Goal: Use online tool/utility: Utilize a website feature to perform a specific function

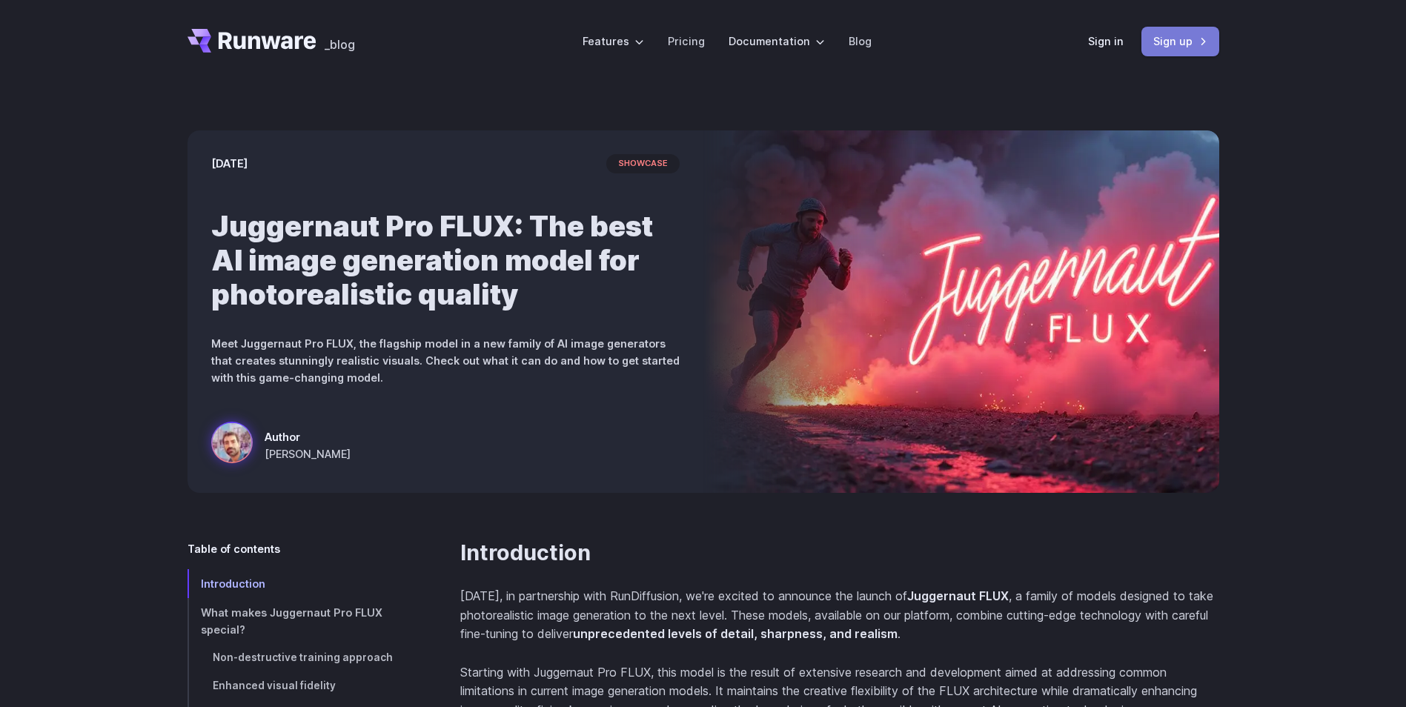
click at [1158, 40] on link "Sign up" at bounding box center [1180, 41] width 78 height 29
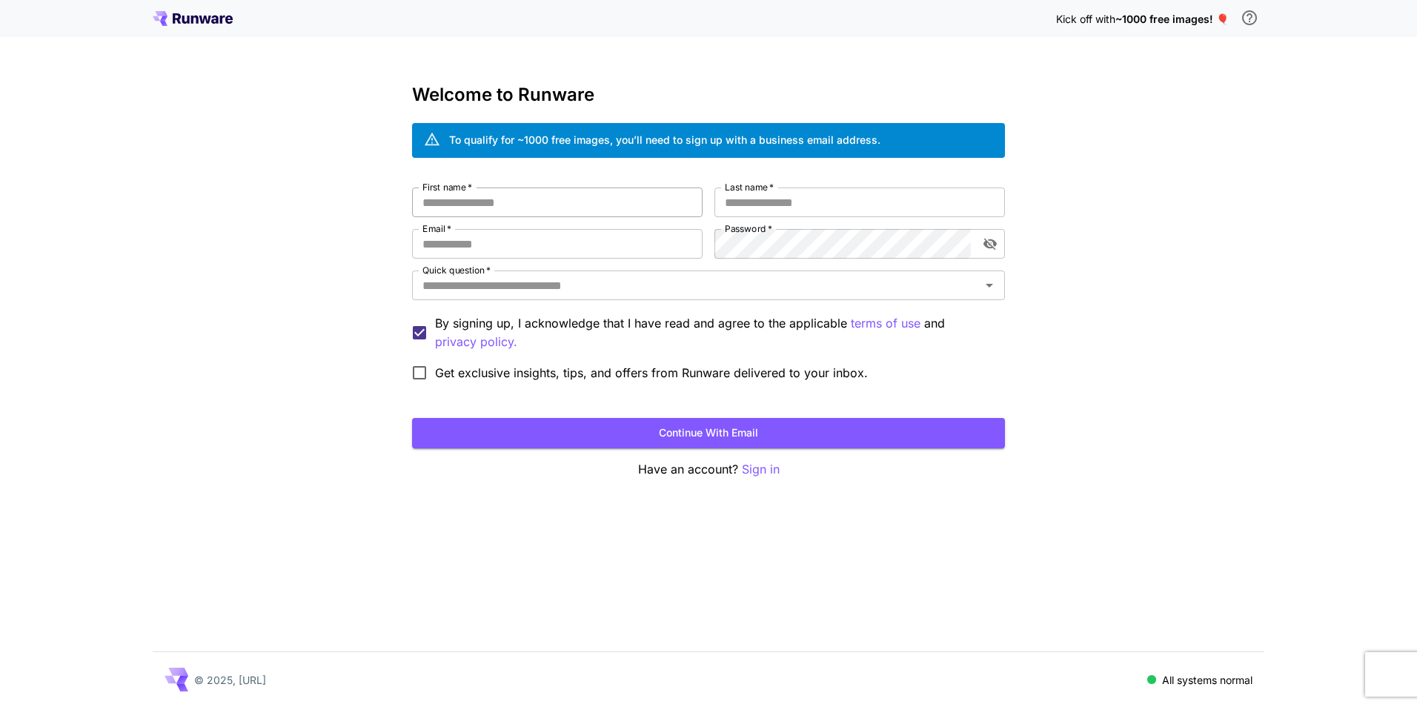
click at [534, 208] on input "First name   *" at bounding box center [557, 203] width 291 height 30
paste input "**********"
type input "**********"
click at [823, 196] on input "Last name   *" at bounding box center [859, 203] width 291 height 30
paste input "**********"
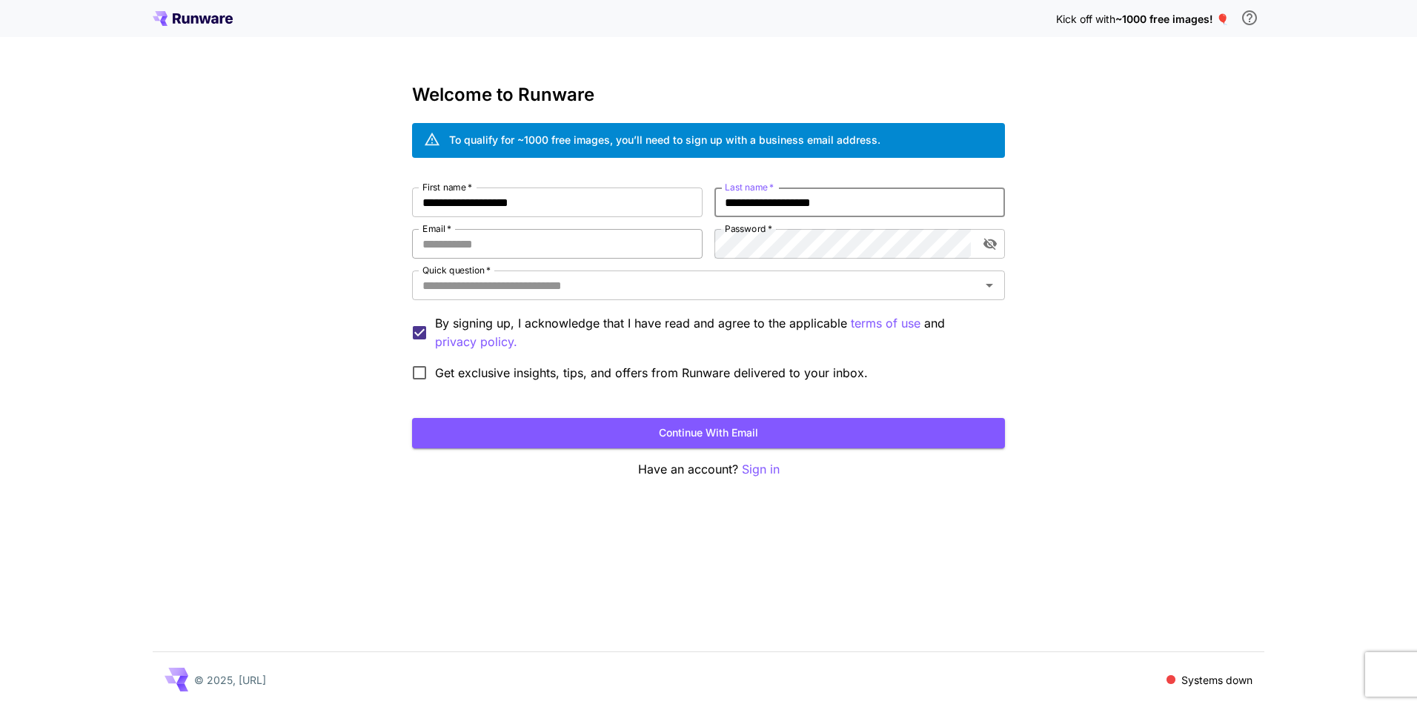
type input "**********"
drag, startPoint x: 525, startPoint y: 248, endPoint x: 588, endPoint y: 253, distance: 63.2
click at [548, 249] on input "Email   *" at bounding box center [557, 244] width 291 height 30
paste input "**********"
type input "**********"
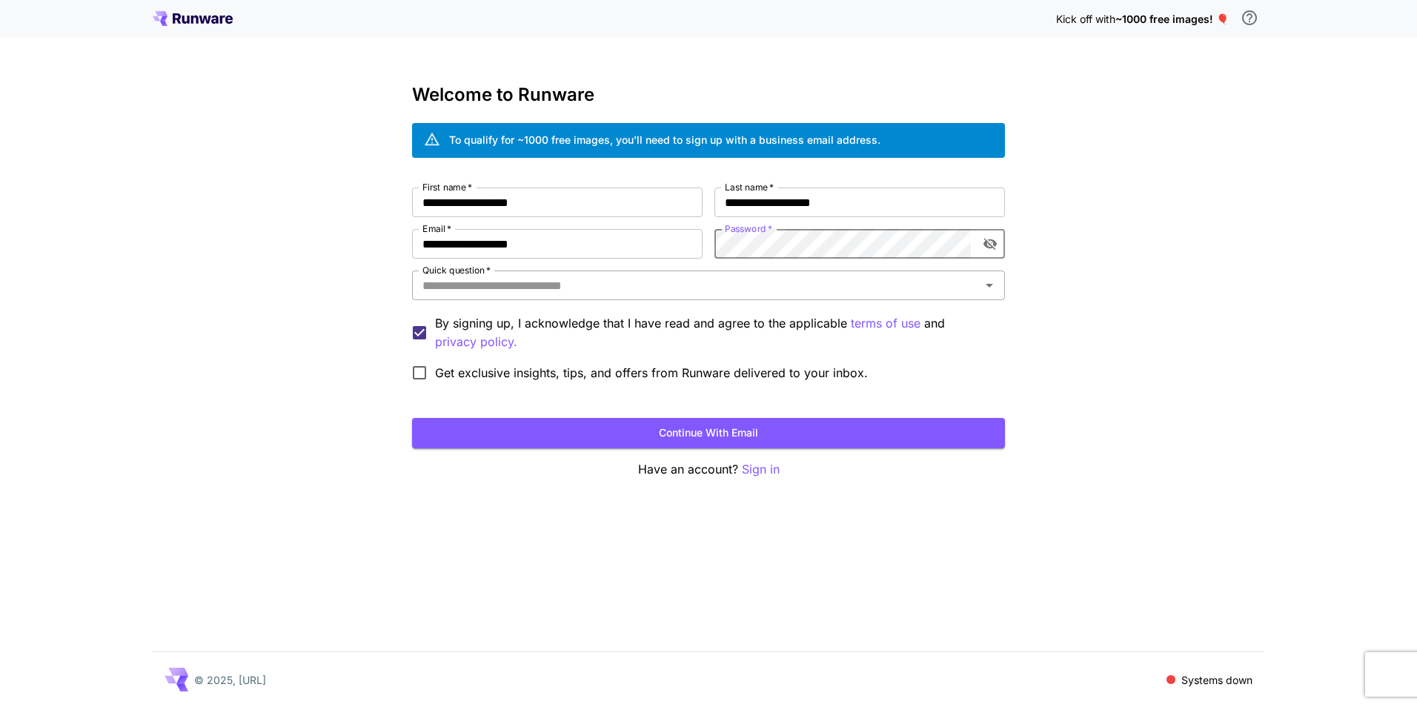
click at [601, 293] on input "Quick question   *" at bounding box center [697, 285] width 560 height 21
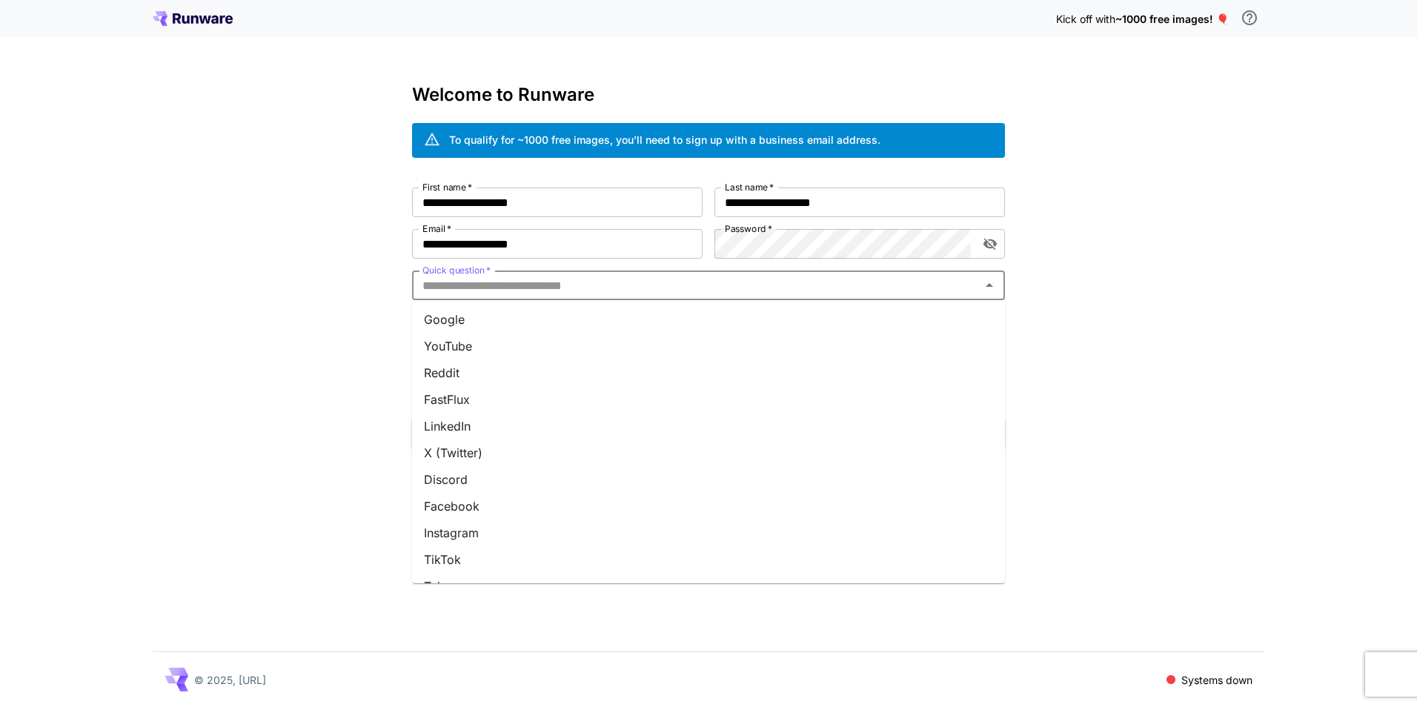
drag, startPoint x: 532, startPoint y: 391, endPoint x: 697, endPoint y: 305, distance: 185.3
click at [537, 388] on li "FastFlux" at bounding box center [708, 399] width 593 height 27
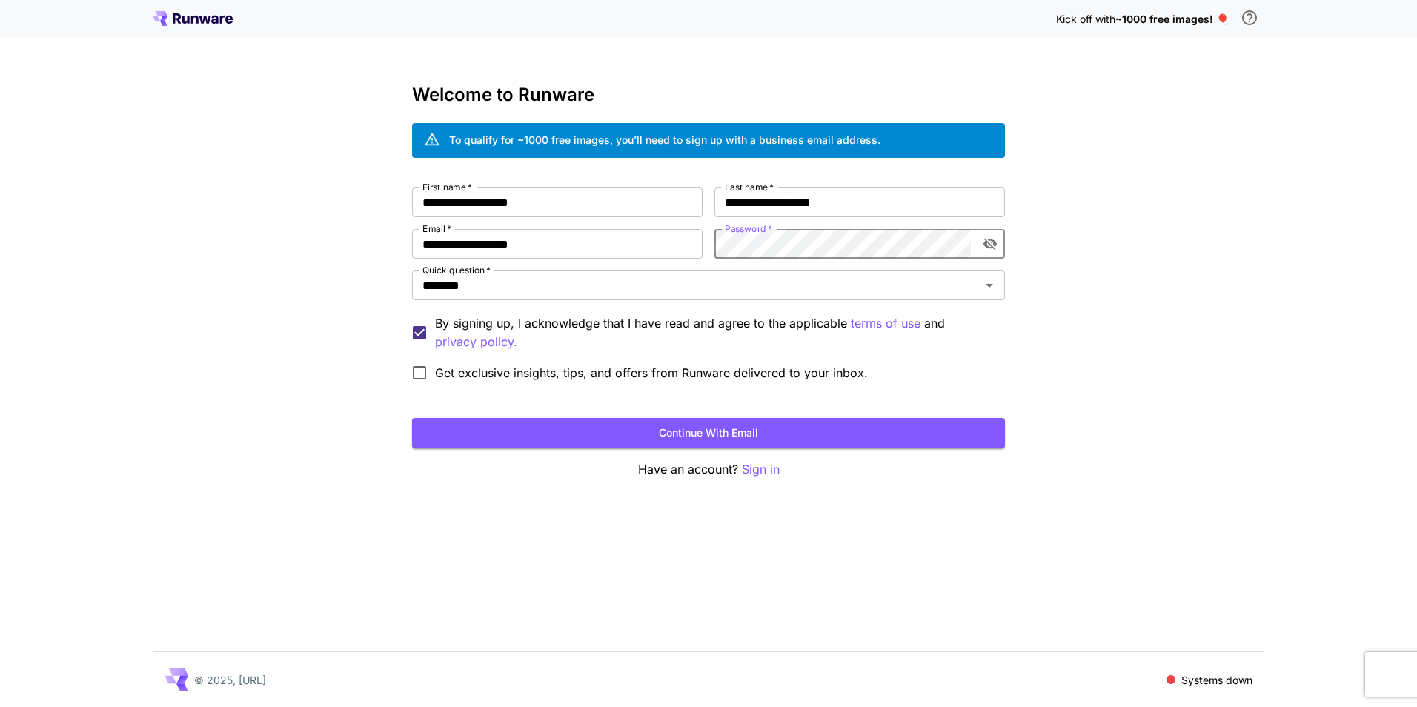
click button "Continue with email" at bounding box center [708, 433] width 593 height 30
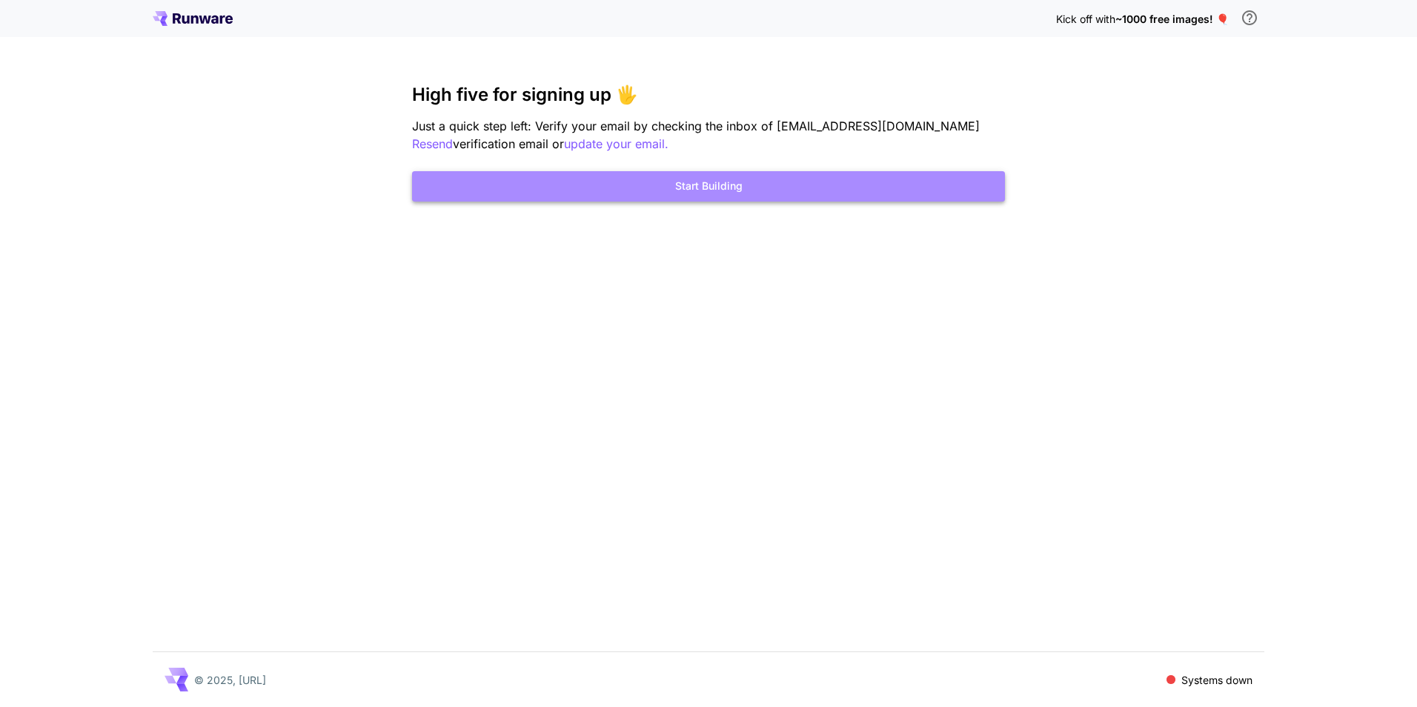
click at [709, 186] on button "Start Building" at bounding box center [708, 186] width 593 height 30
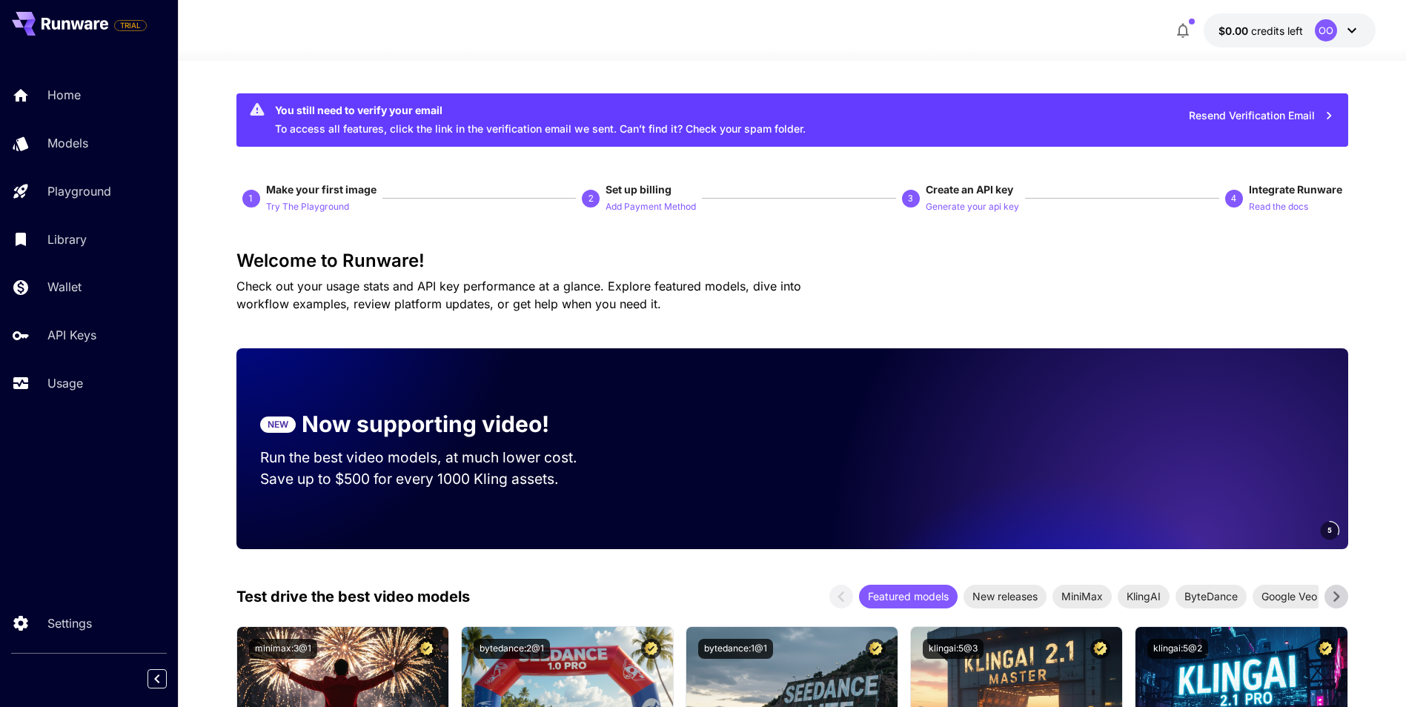
click at [1283, 27] on span "credits left" at bounding box center [1277, 30] width 52 height 13
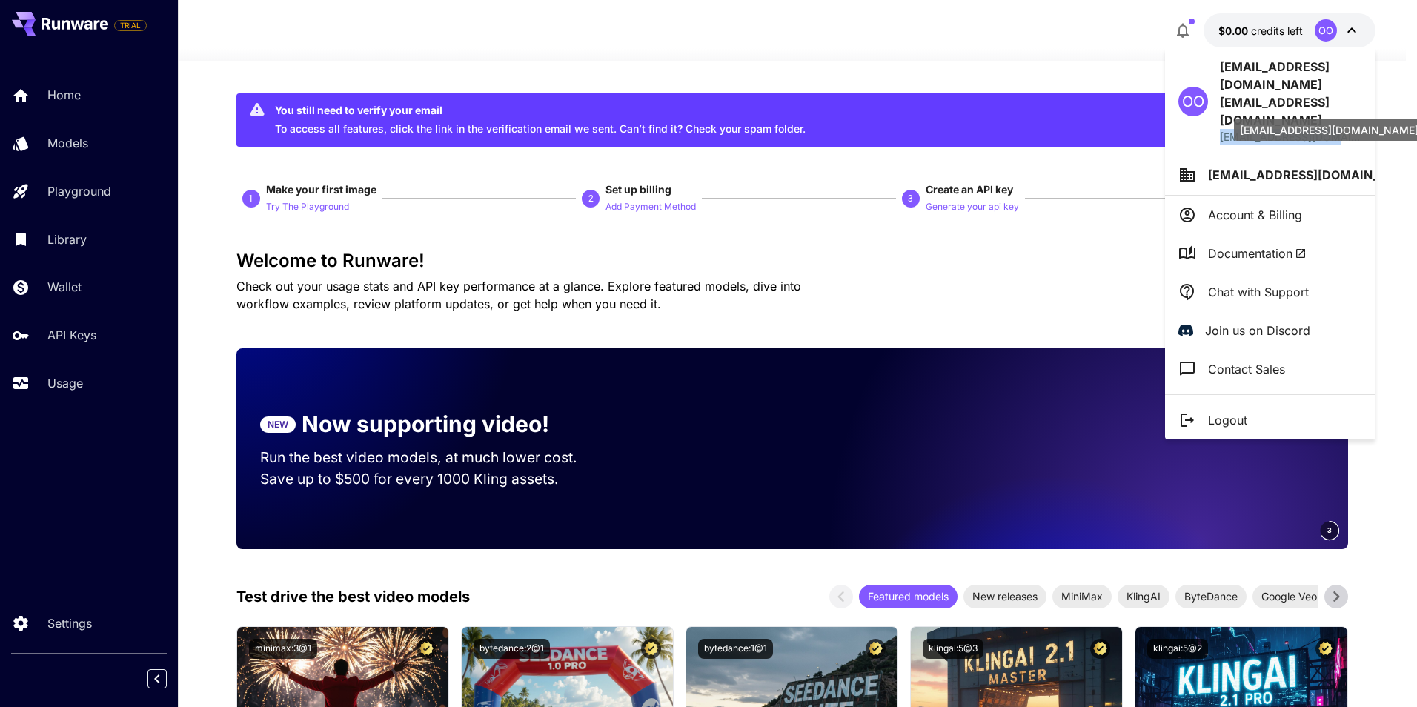
drag, startPoint x: 1220, startPoint y: 103, endPoint x: 1352, endPoint y: 107, distance: 132.0
click at [1352, 129] on p "orsteperstser@op.pl" at bounding box center [1291, 137] width 142 height 16
copy p "orsteperstser@op.pl"
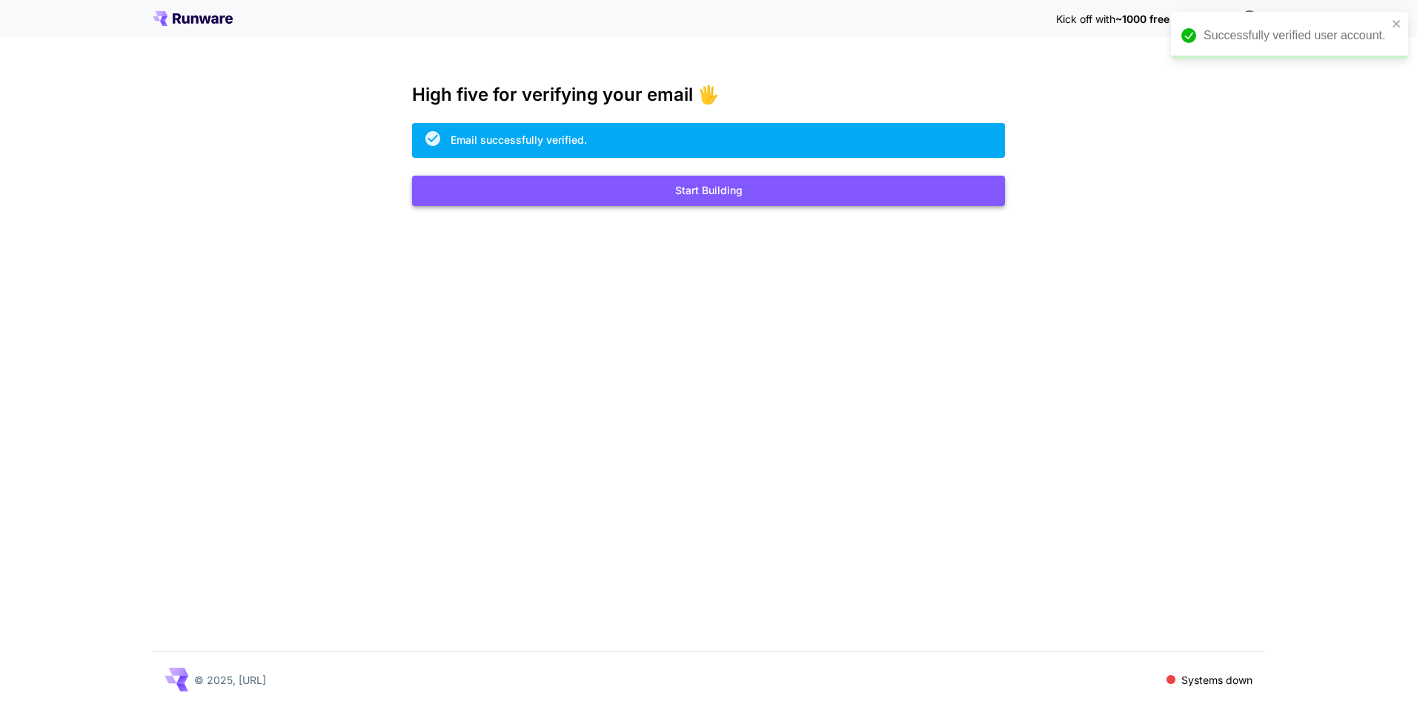
click at [738, 192] on button "Start Building" at bounding box center [708, 191] width 593 height 30
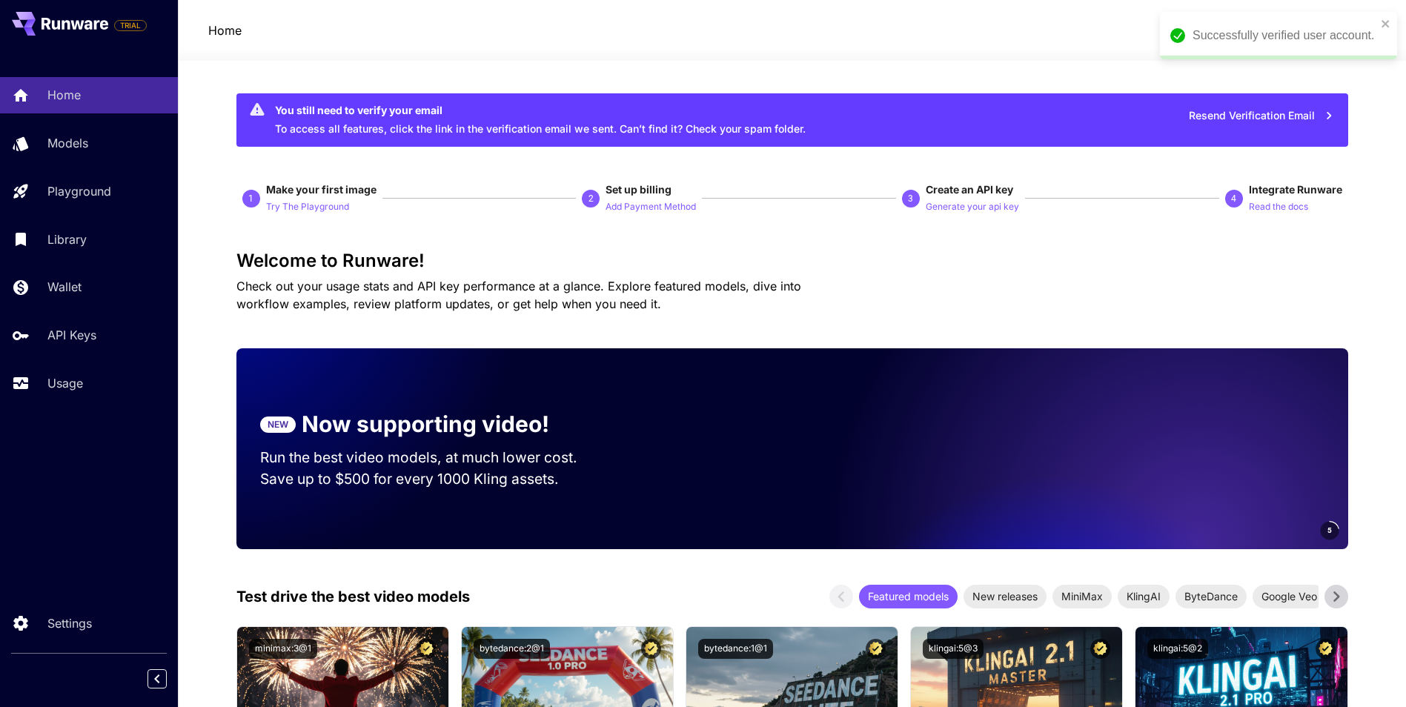
click at [1377, 16] on div "Successfully verified user account." at bounding box center [1278, 35] width 237 height 47
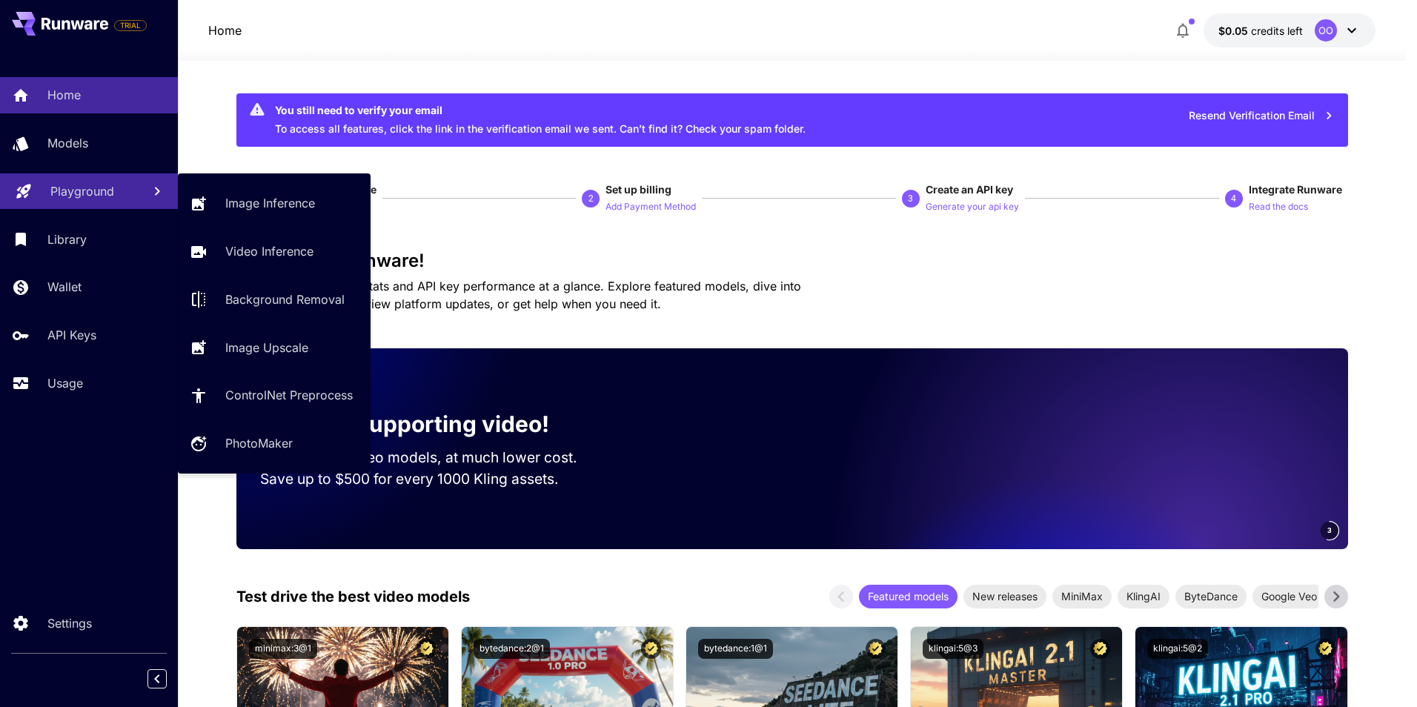
click at [79, 182] on p "Playground" at bounding box center [82, 191] width 64 height 18
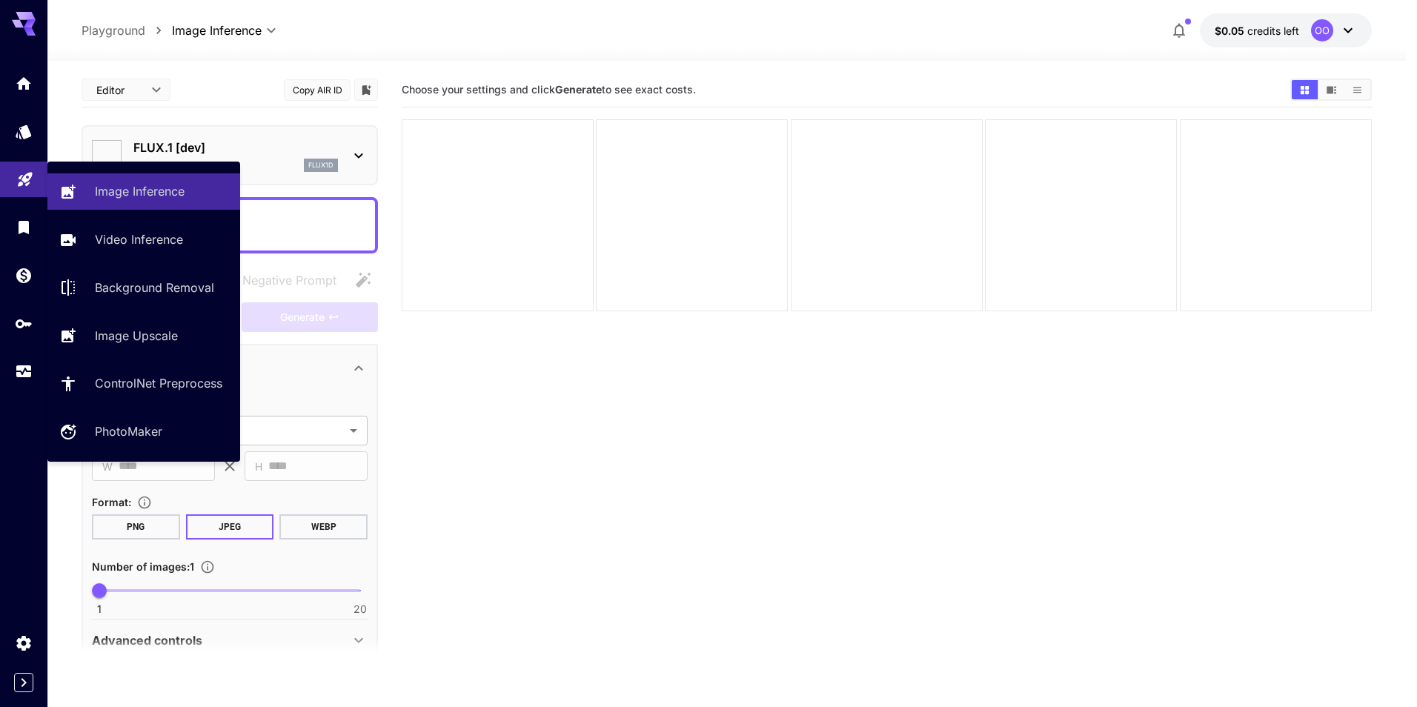
type input "**********"
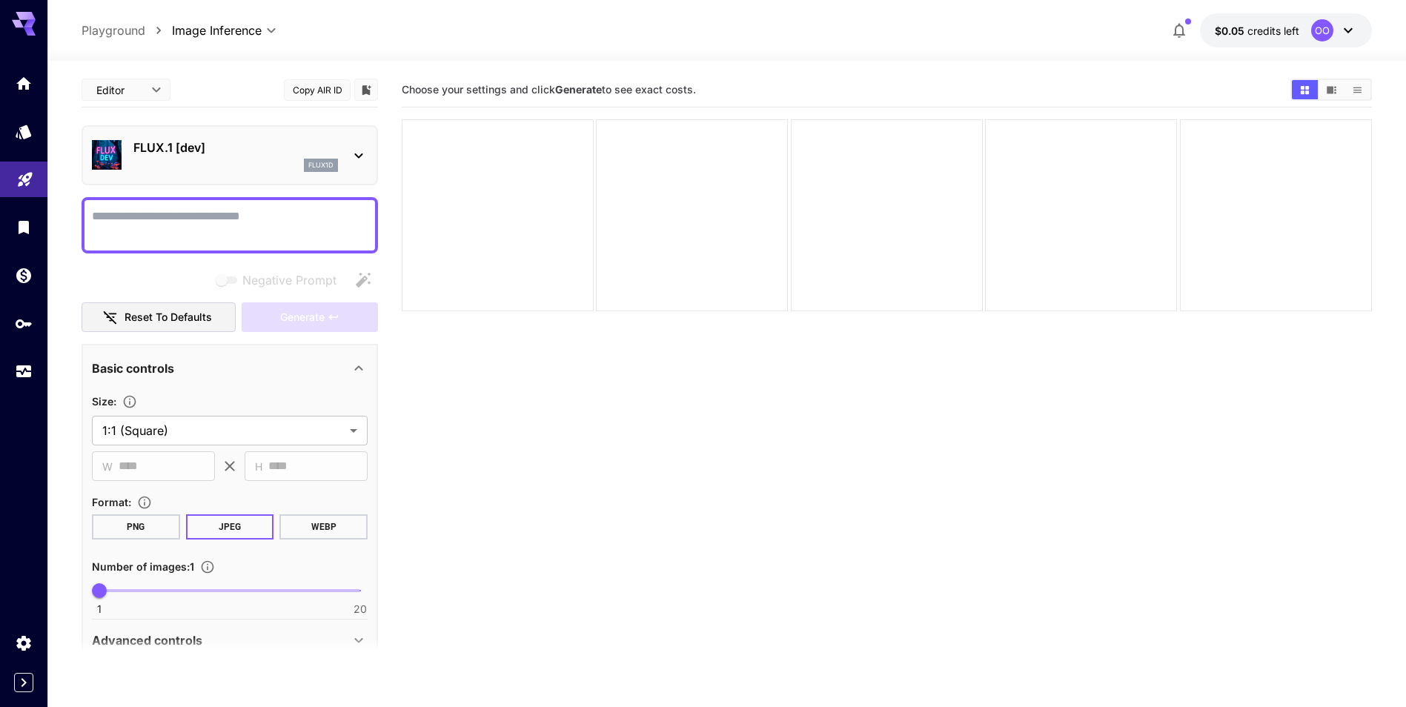
click at [216, 143] on p "FLUX.1 [dev]" at bounding box center [235, 148] width 205 height 18
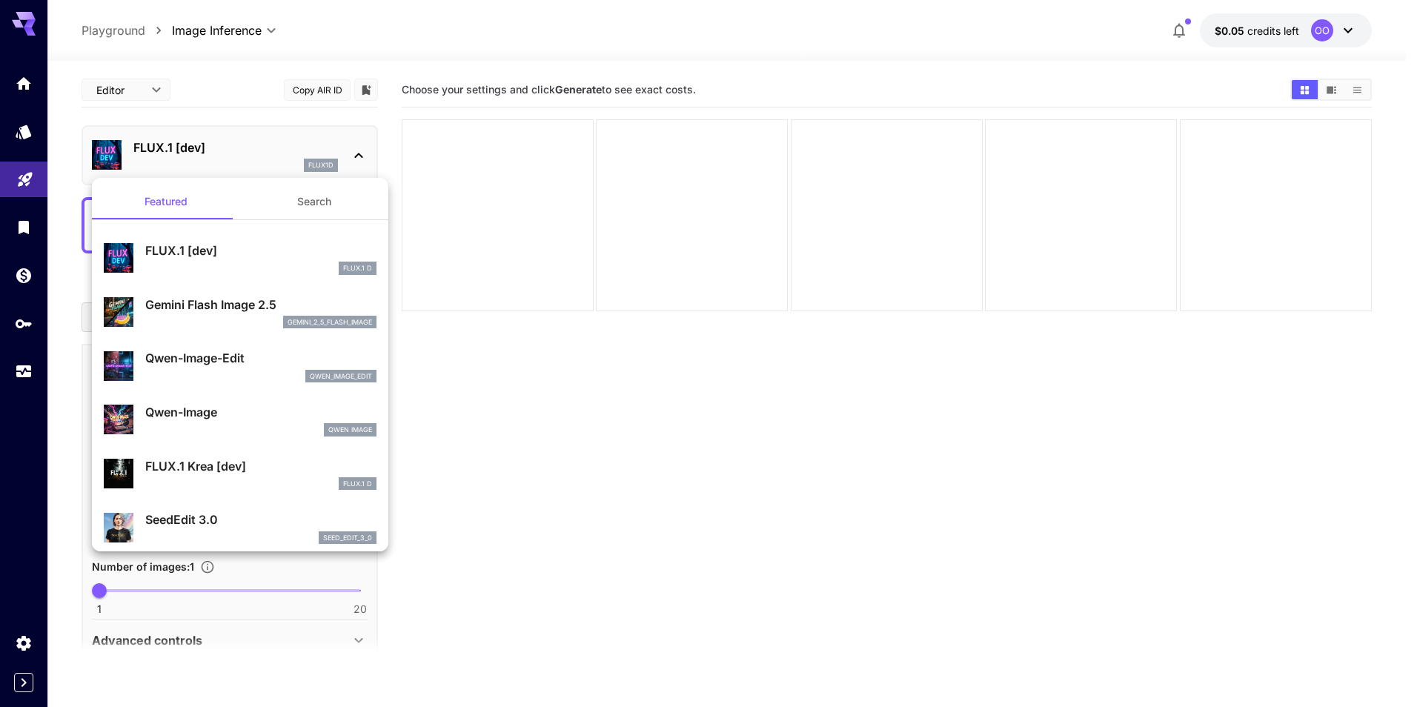
click at [216, 143] on div at bounding box center [708, 353] width 1417 height 707
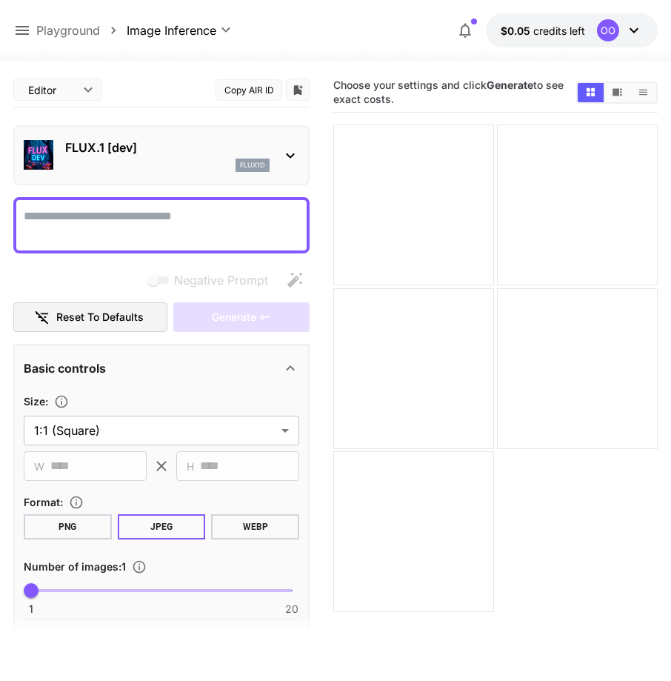
click at [108, 159] on div "flux1d" at bounding box center [167, 165] width 205 height 13
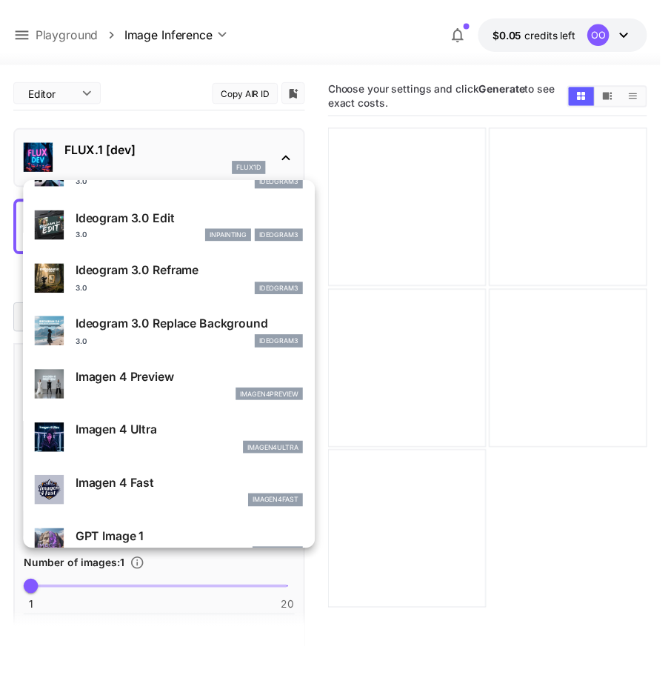
scroll to position [671, 0]
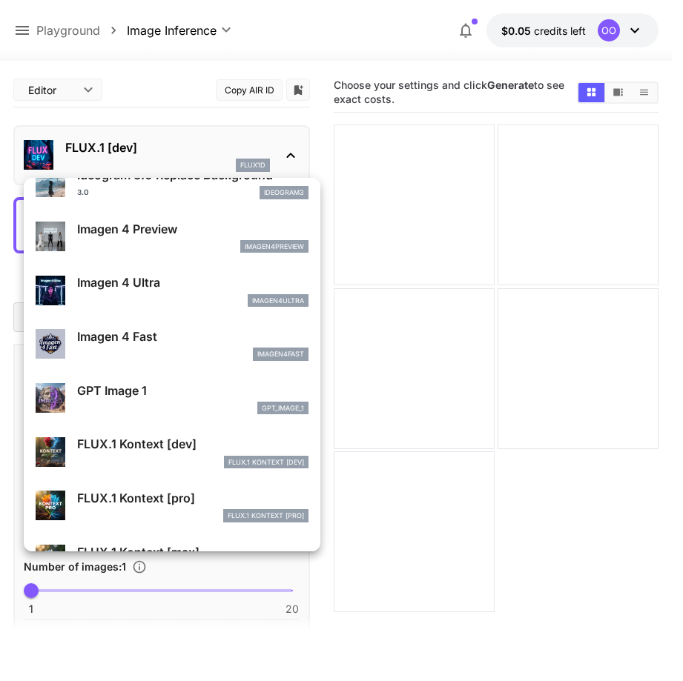
click at [194, 291] on p "Imagen 4 Ultra" at bounding box center [192, 282] width 231 height 18
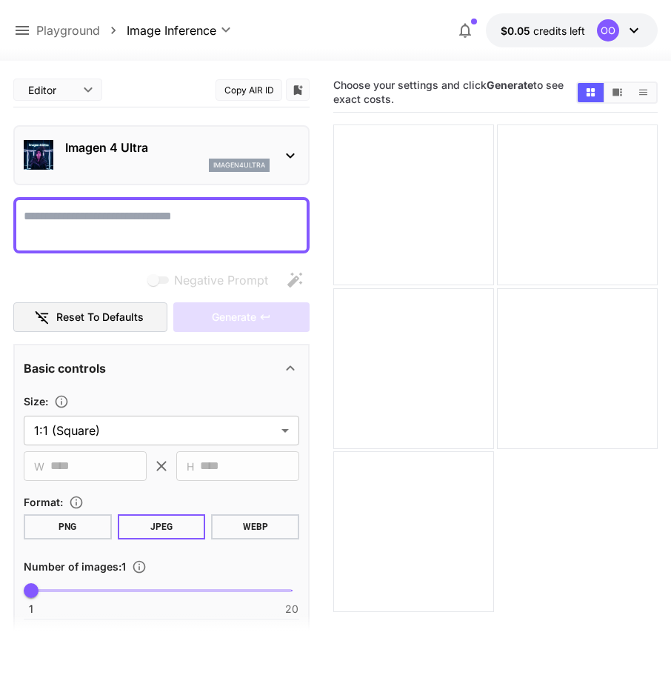
click at [179, 231] on textarea "Negative Prompt" at bounding box center [162, 226] width 276 height 36
paste textarea "**********"
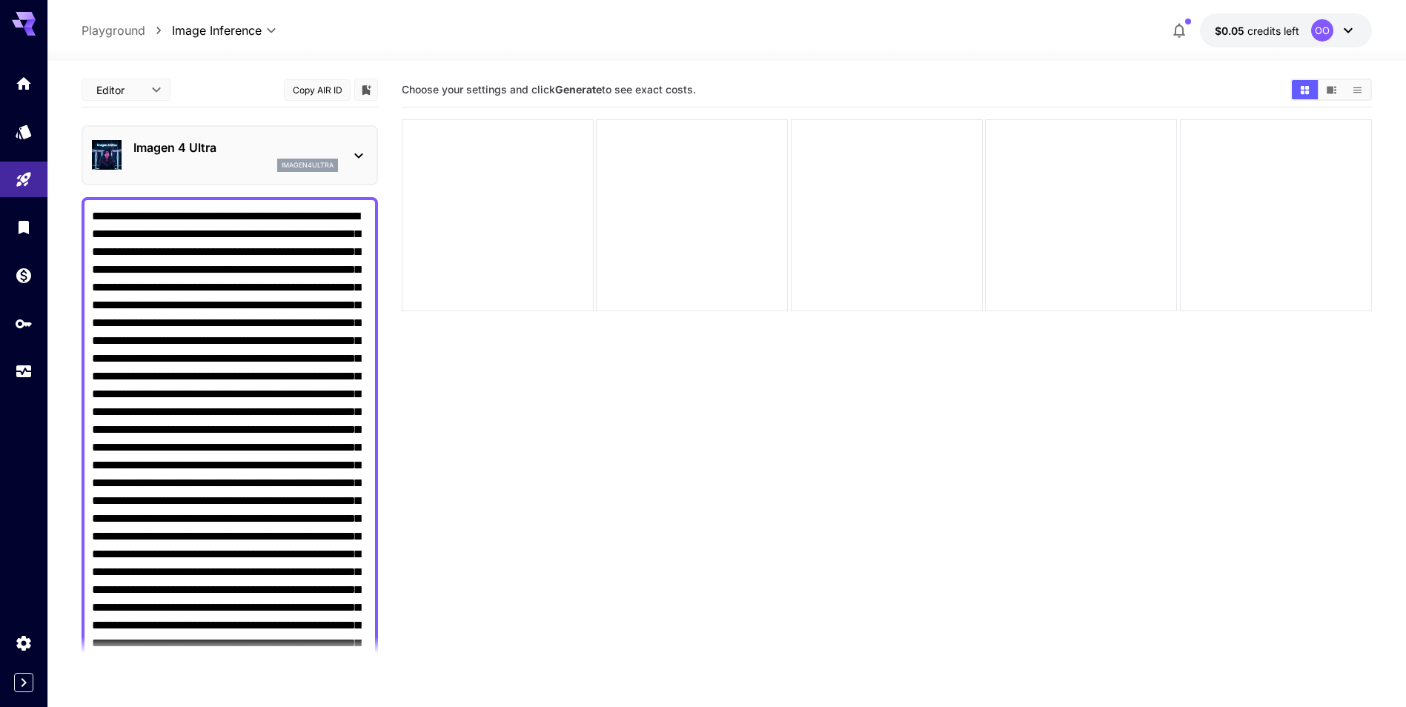
drag, startPoint x: 206, startPoint y: 218, endPoint x: 8, endPoint y: 202, distance: 198.6
click at [8, 202] on div "**********" at bounding box center [703, 412] width 1406 height 824
click at [105, 239] on textarea "Negative Prompt" at bounding box center [230, 555] width 276 height 694
click at [136, 230] on textarea "Negative Prompt" at bounding box center [230, 555] width 276 height 694
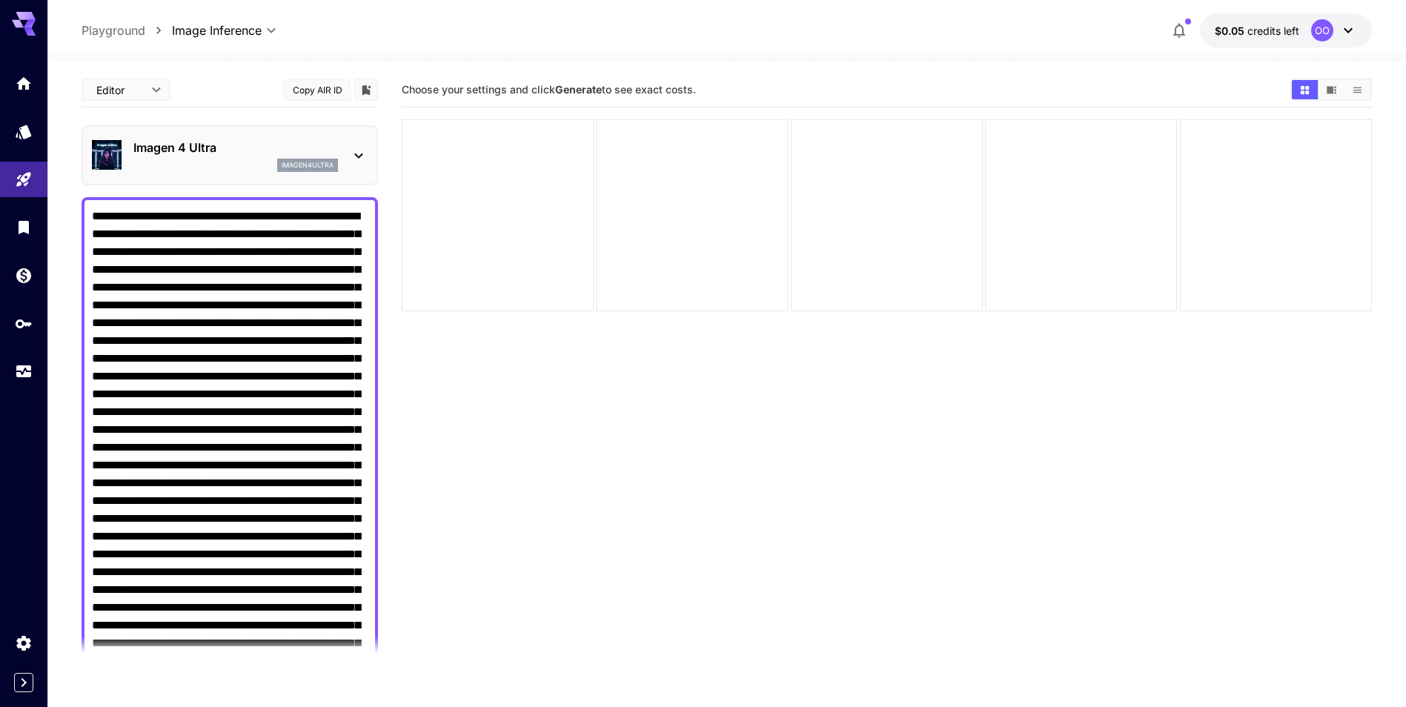
click at [136, 230] on textarea "Negative Prompt" at bounding box center [230, 555] width 276 height 694
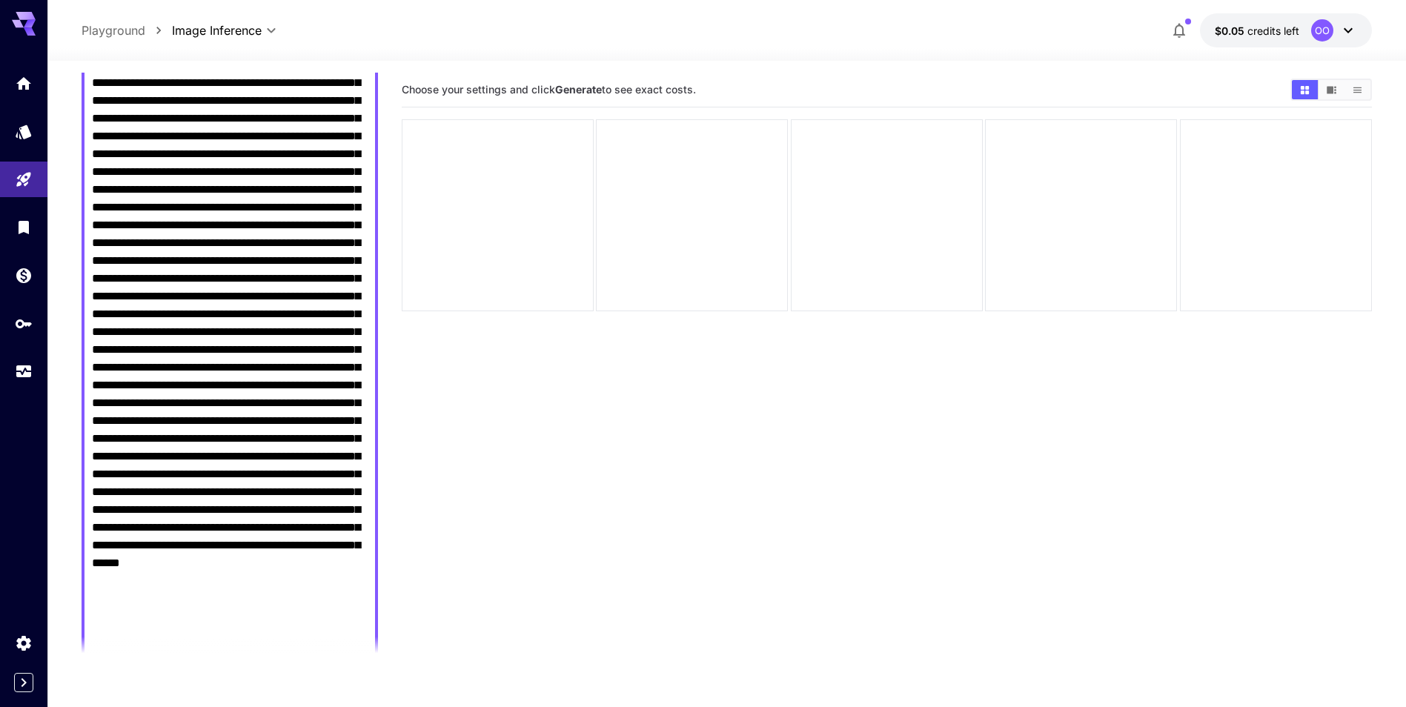
scroll to position [296, 0]
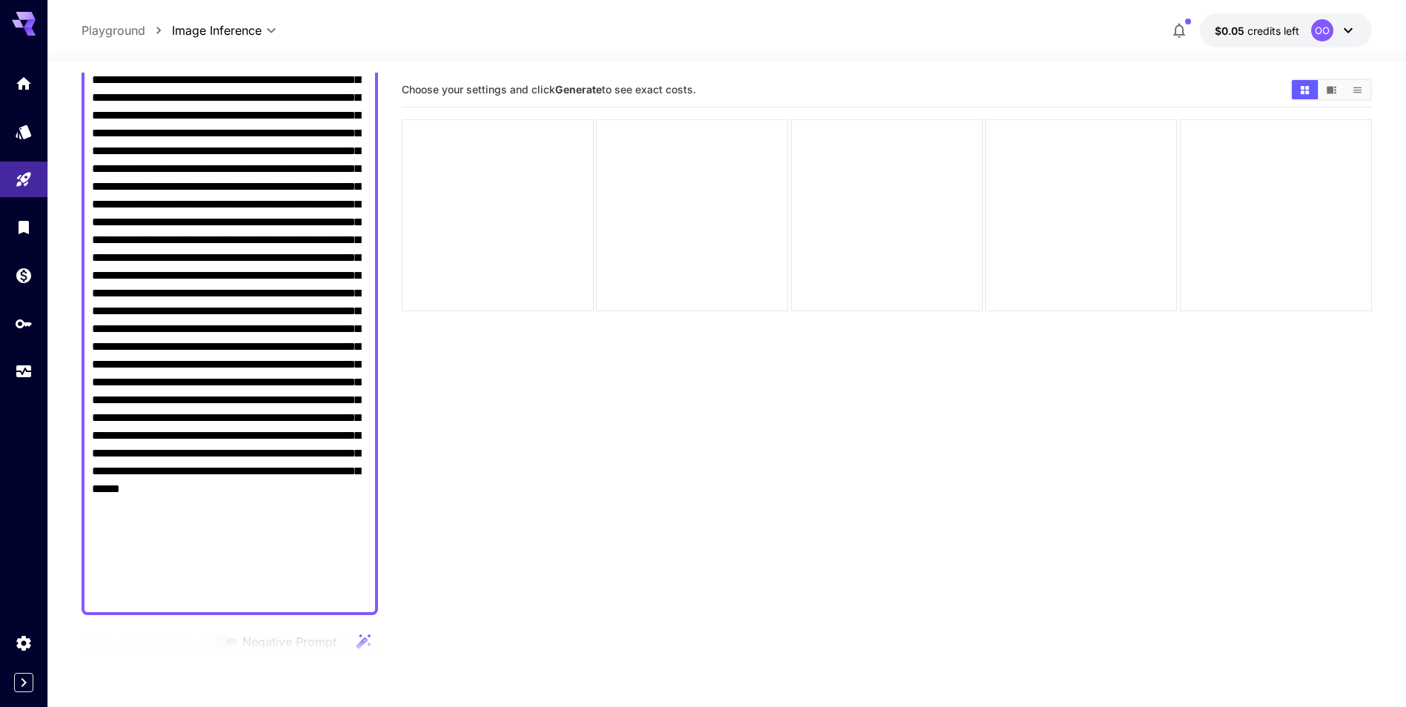
drag, startPoint x: 230, startPoint y: 448, endPoint x: 250, endPoint y: 165, distance: 283.1
click at [250, 165] on textarea "Negative Prompt" at bounding box center [230, 258] width 276 height 694
click at [219, 223] on textarea "Negative Prompt" at bounding box center [230, 258] width 276 height 694
drag, startPoint x: 250, startPoint y: 133, endPoint x: 225, endPoint y: 170, distance: 44.2
click at [225, 170] on textarea "Negative Prompt" at bounding box center [230, 258] width 276 height 694
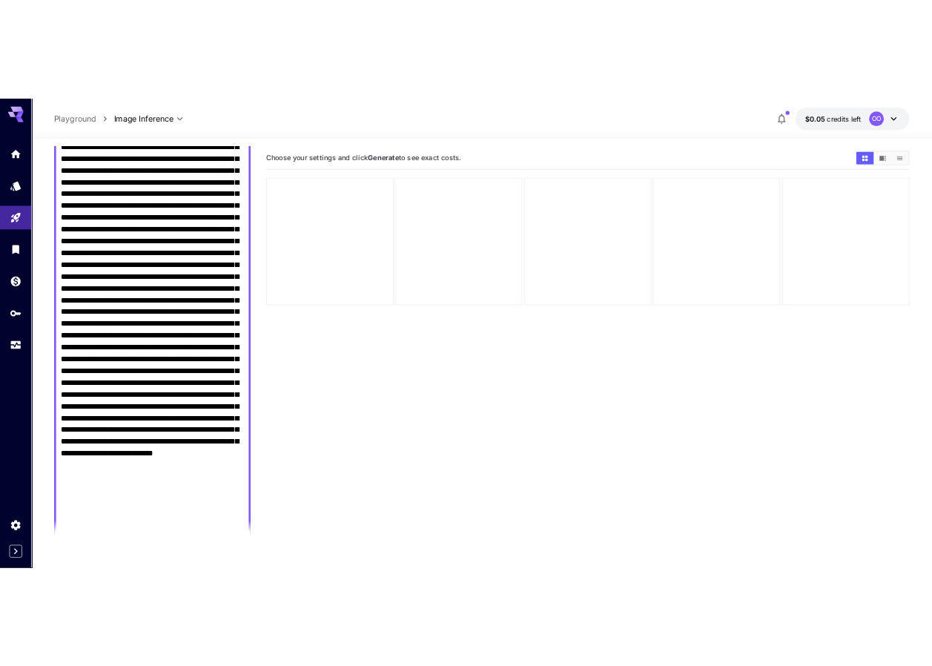
scroll to position [288, 0]
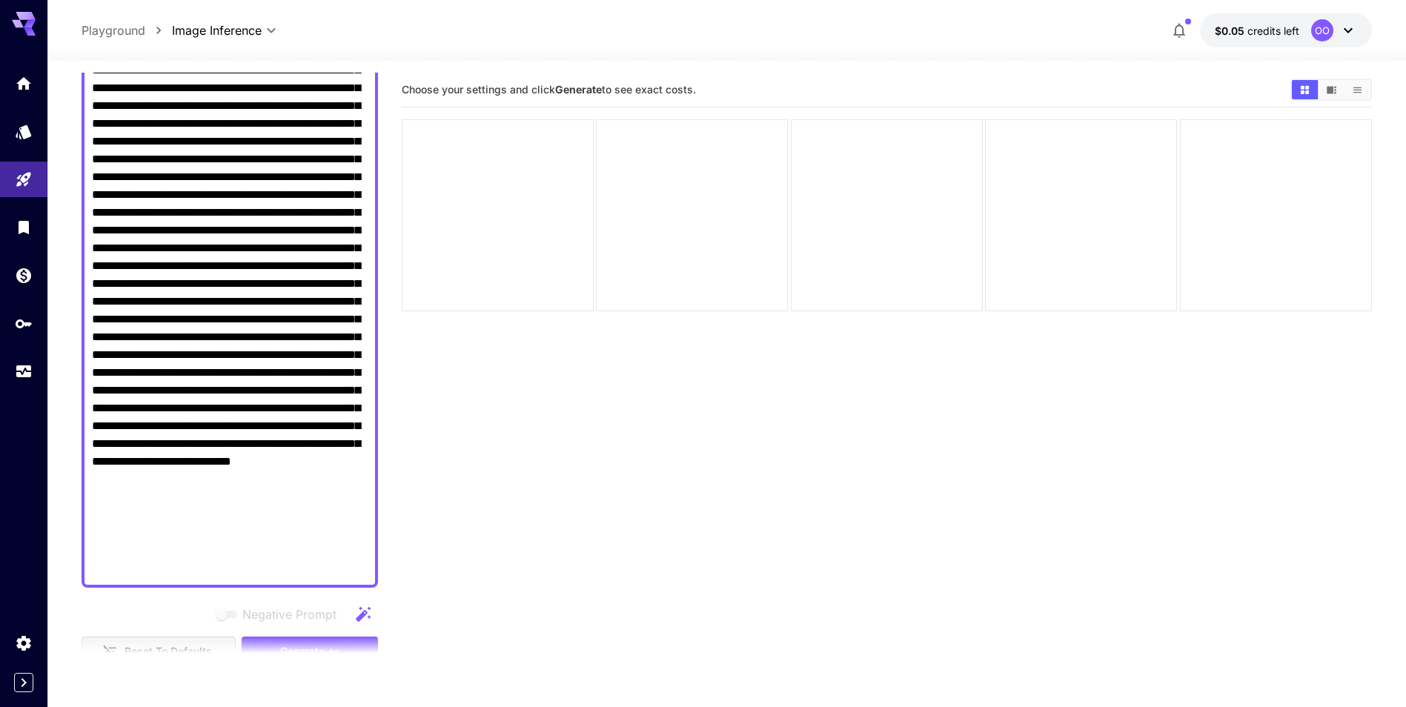
type textarea "**********"
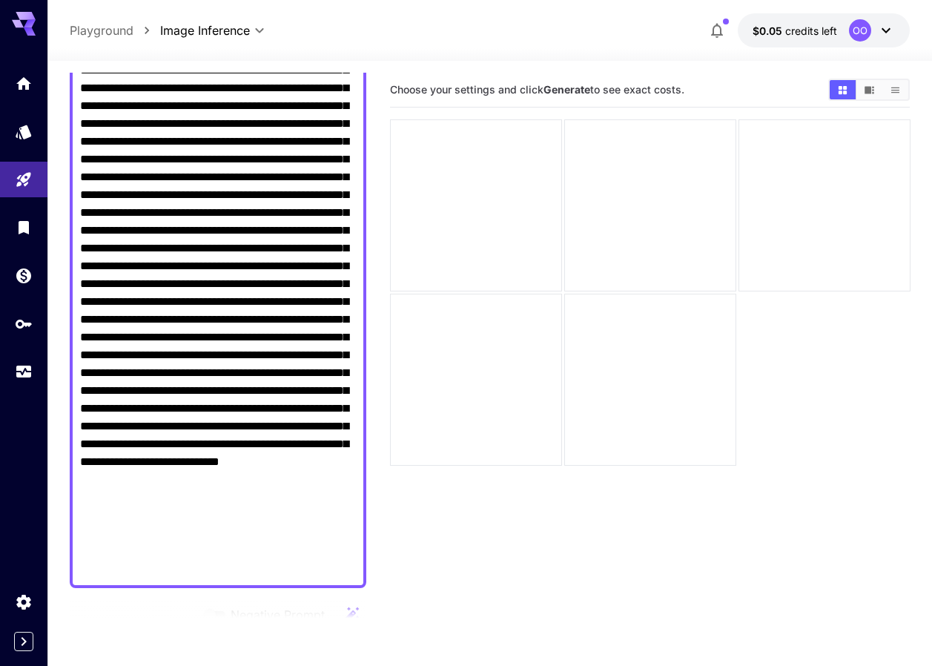
click at [234, 318] on textarea "Negative Prompt" at bounding box center [218, 248] width 276 height 658
drag, startPoint x: 187, startPoint y: 328, endPoint x: 324, endPoint y: 569, distance: 277.2
click at [324, 569] on textarea "Negative Prompt" at bounding box center [218, 248] width 276 height 658
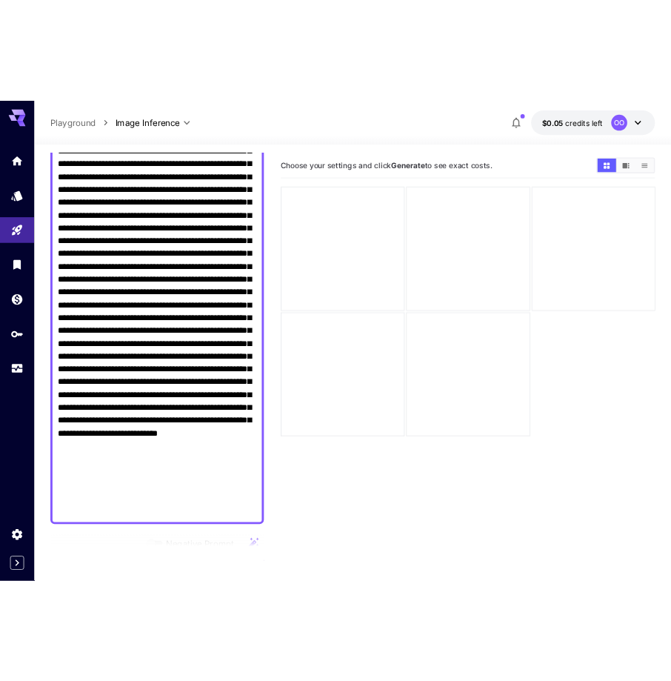
scroll to position [724, 0]
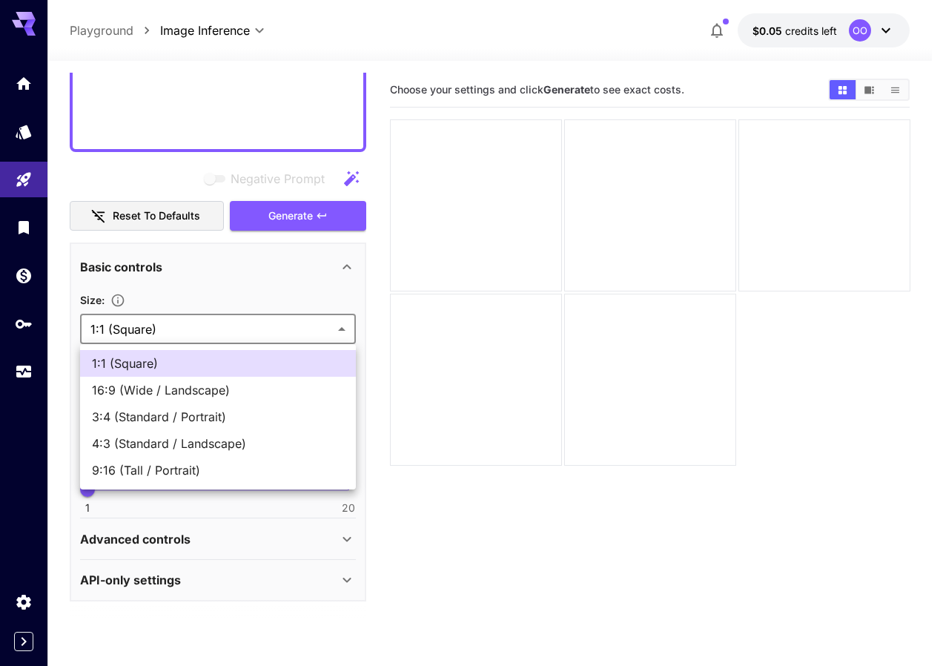
click at [168, 318] on body "**********" at bounding box center [471, 391] width 943 height 783
click at [165, 410] on span "3:4 (Standard / Portrait)" at bounding box center [218, 417] width 252 height 18
type input "**********"
type input "***"
type input "****"
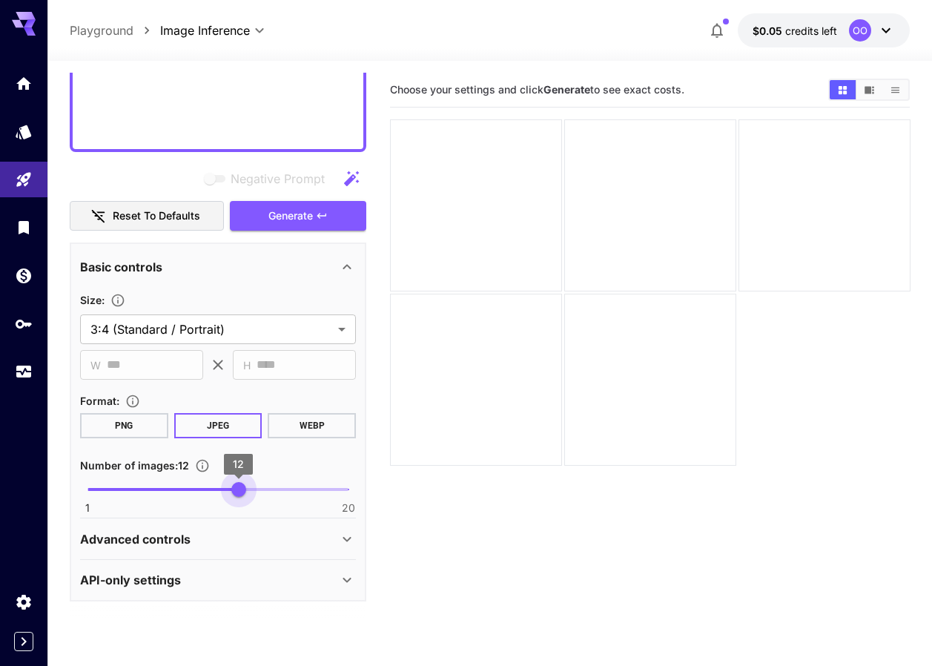
type input "**"
drag, startPoint x: 93, startPoint y: 491, endPoint x: 365, endPoint y: 480, distance: 271.5
click at [365, 480] on div "**********" at bounding box center [218, 421] width 296 height 359
click at [313, 210] on button "Generate" at bounding box center [298, 216] width 136 height 30
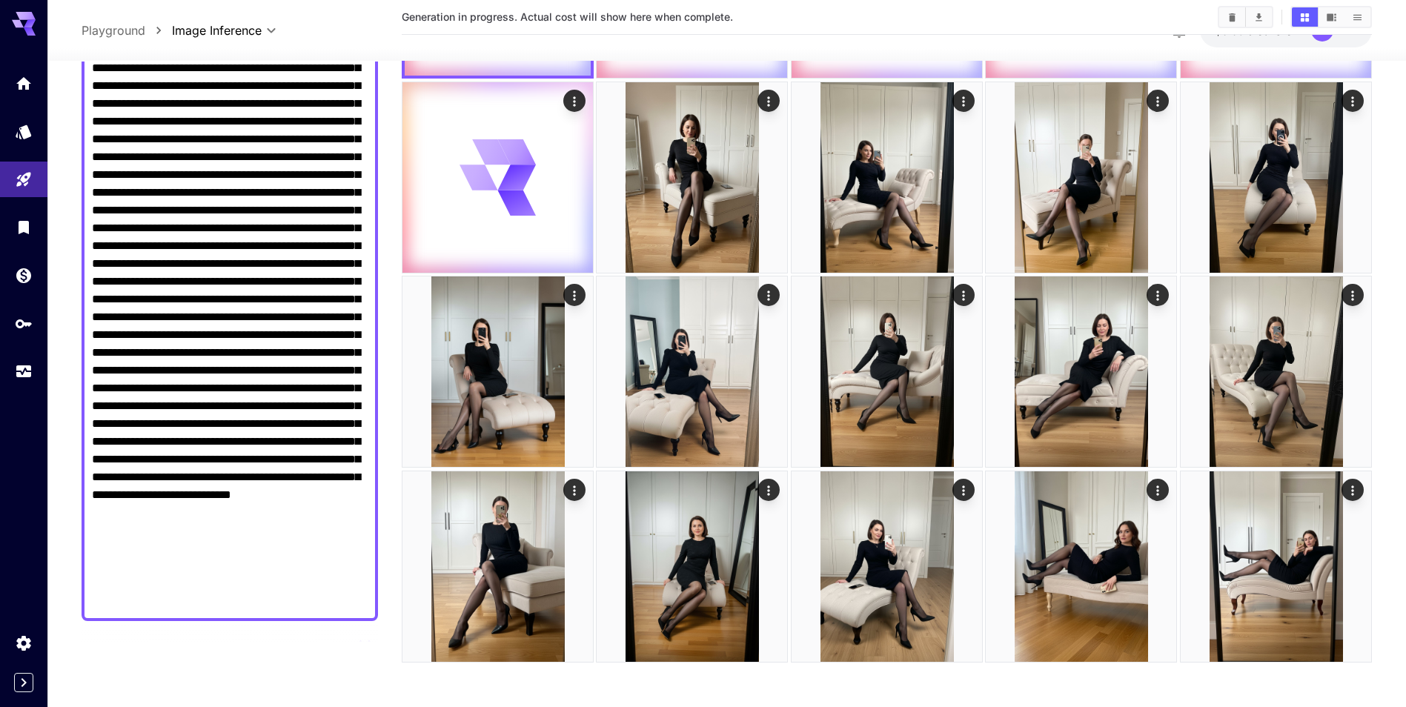
scroll to position [0, 0]
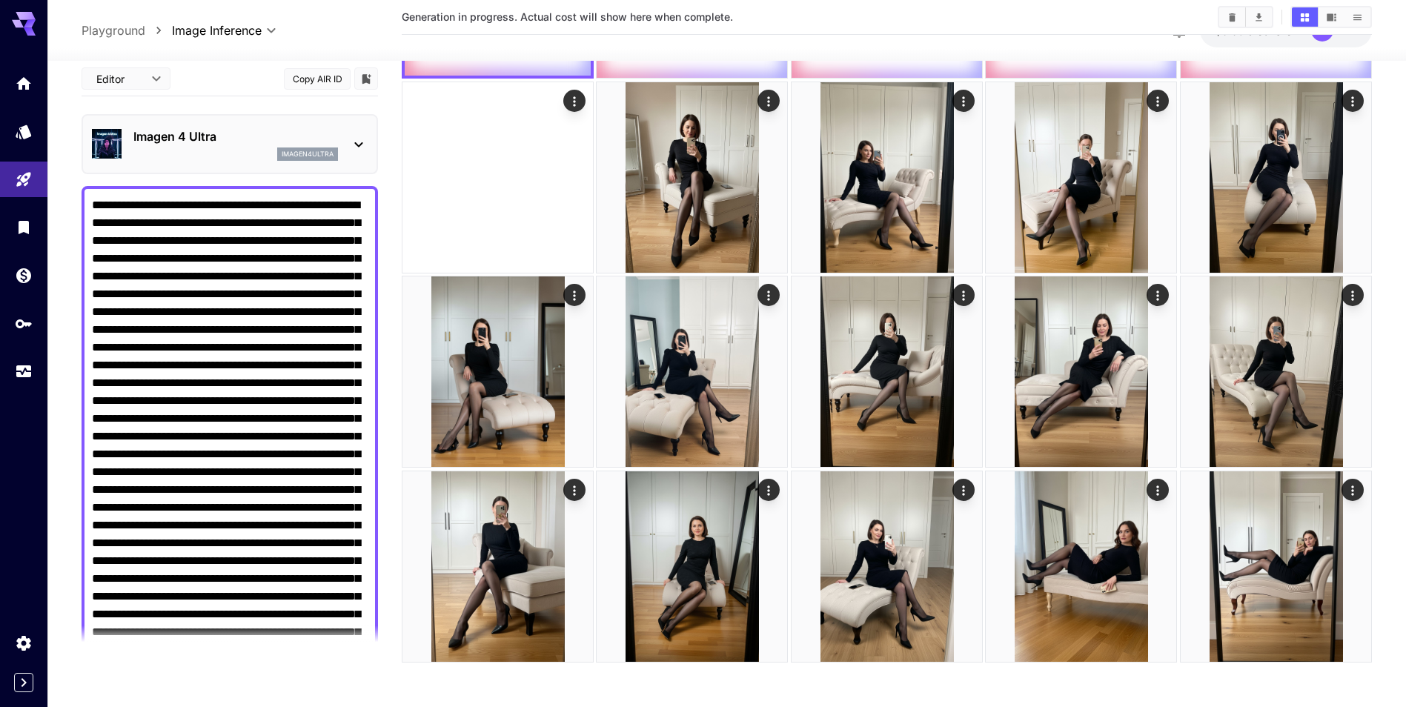
click at [284, 272] on textarea "Negative Prompt" at bounding box center [230, 525] width 276 height 658
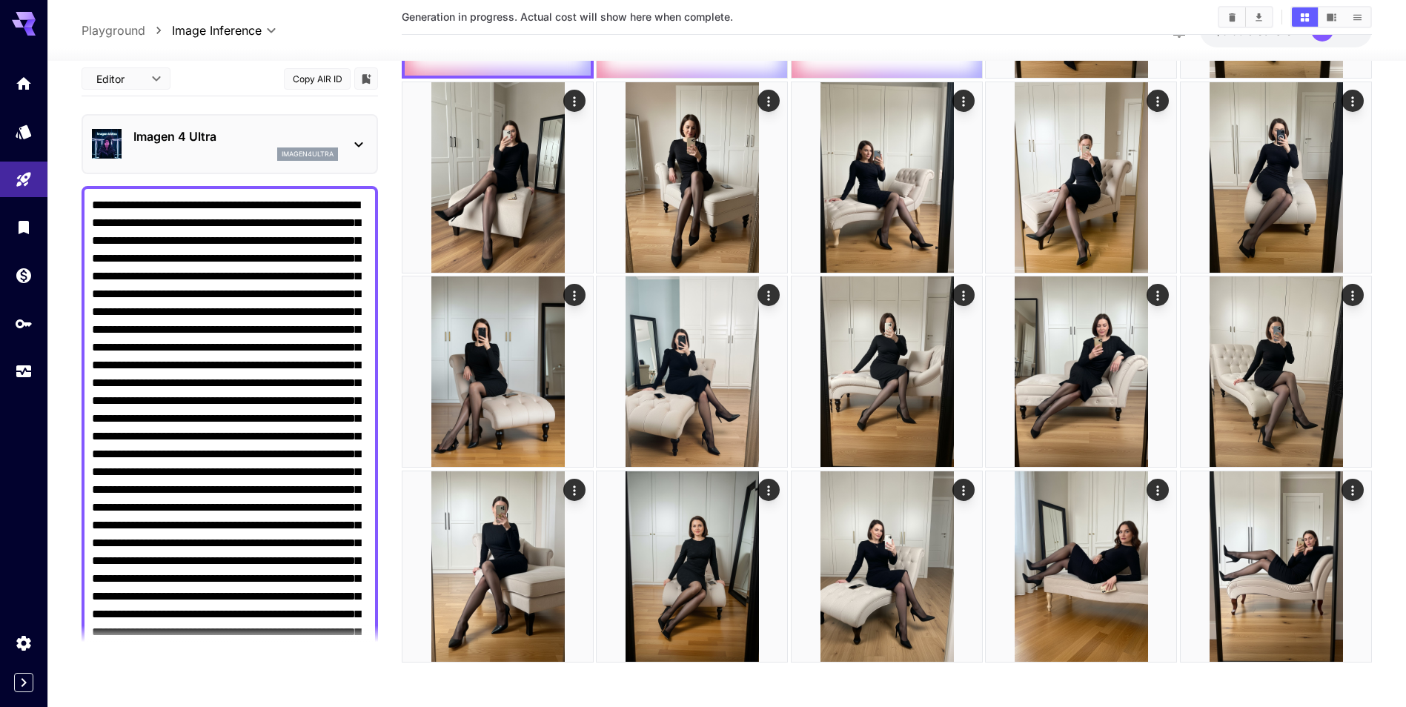
click at [190, 205] on textarea "Negative Prompt" at bounding box center [230, 525] width 276 height 658
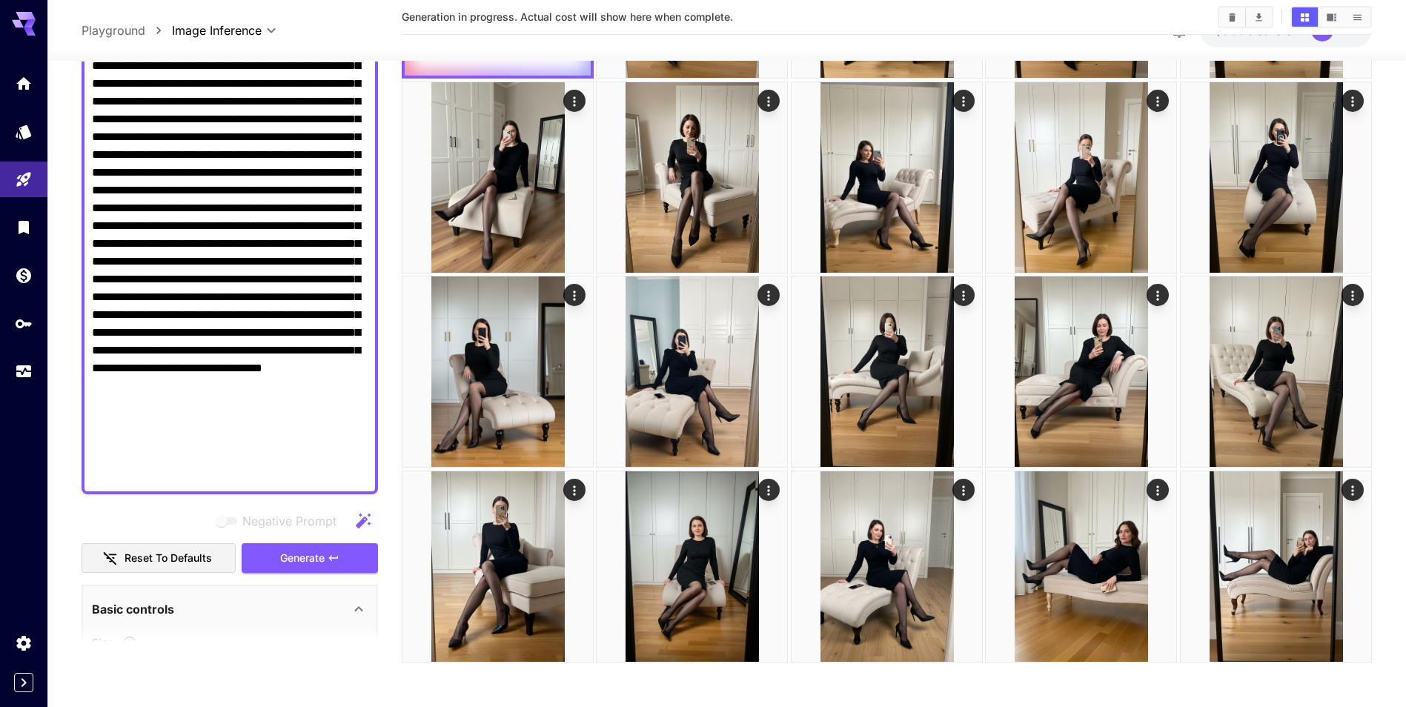
scroll to position [445, 0]
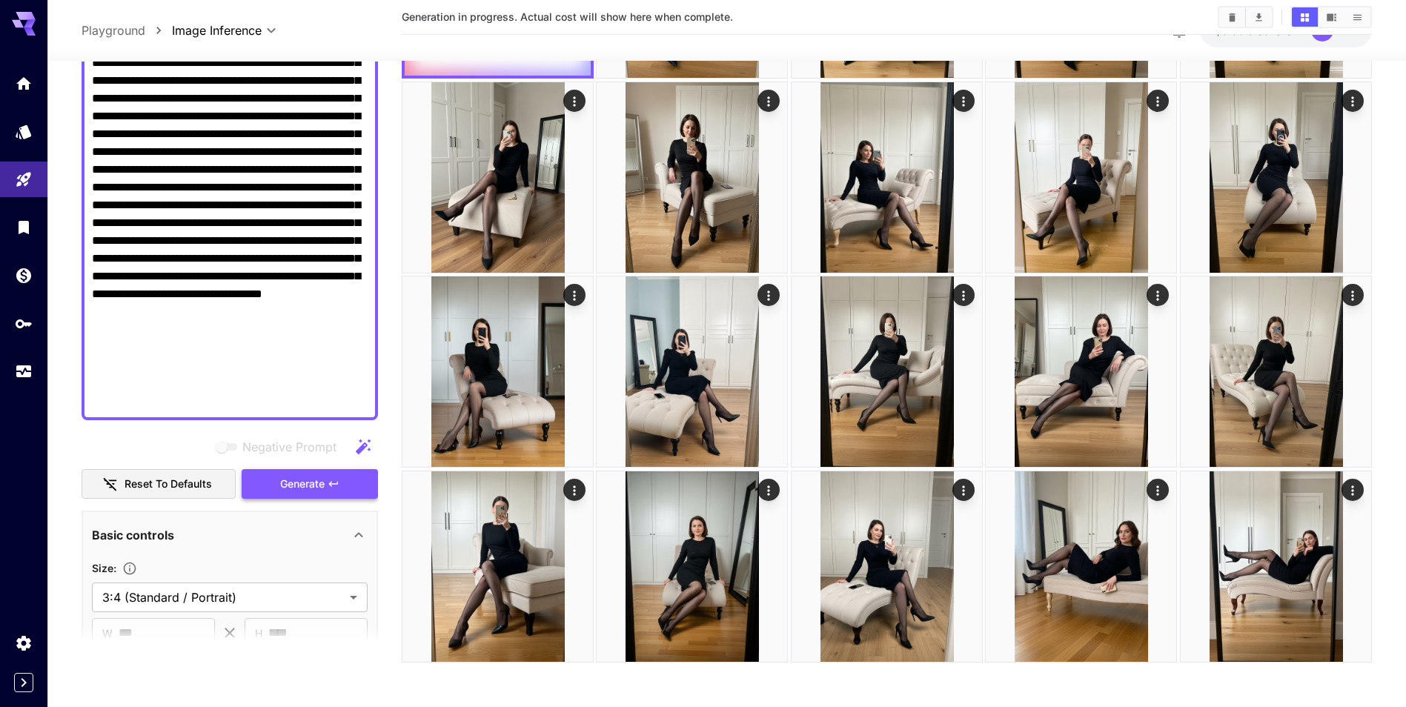
click at [299, 488] on span "Generate" at bounding box center [302, 484] width 44 height 19
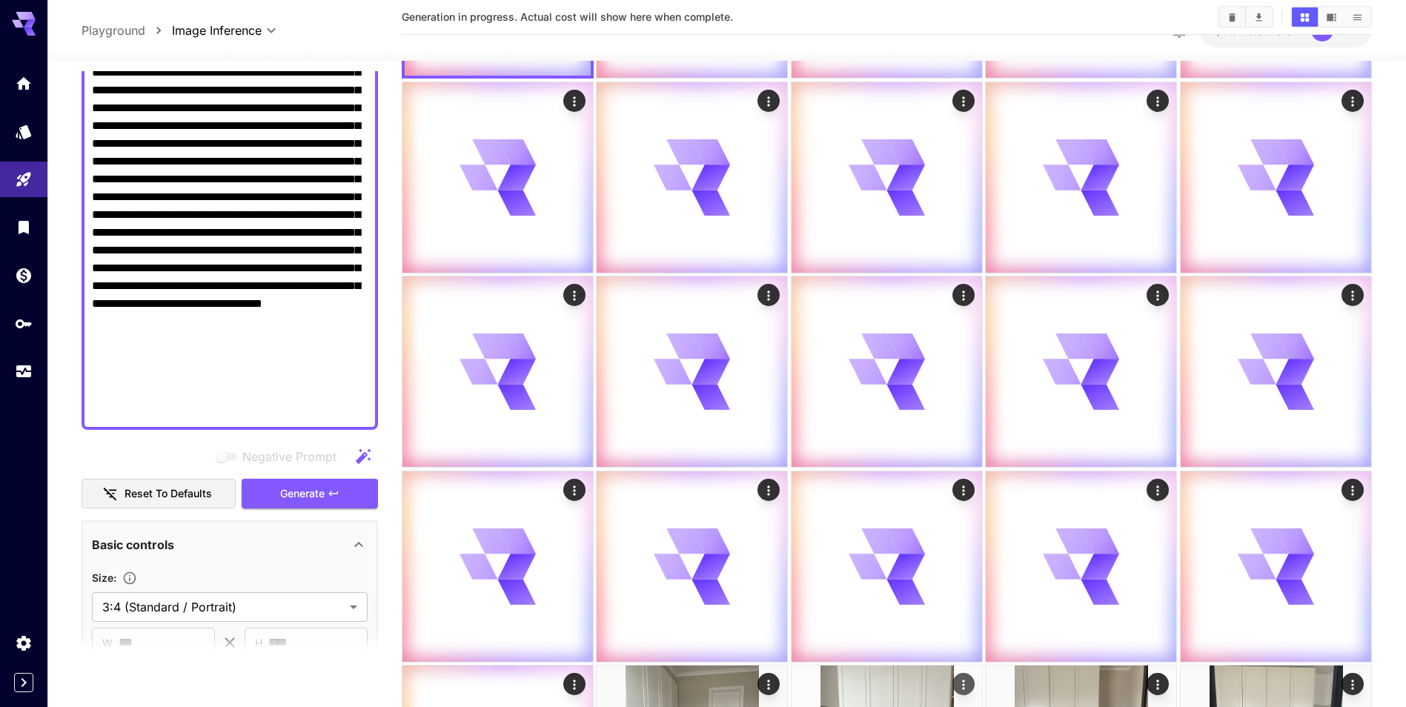
scroll to position [677, 0]
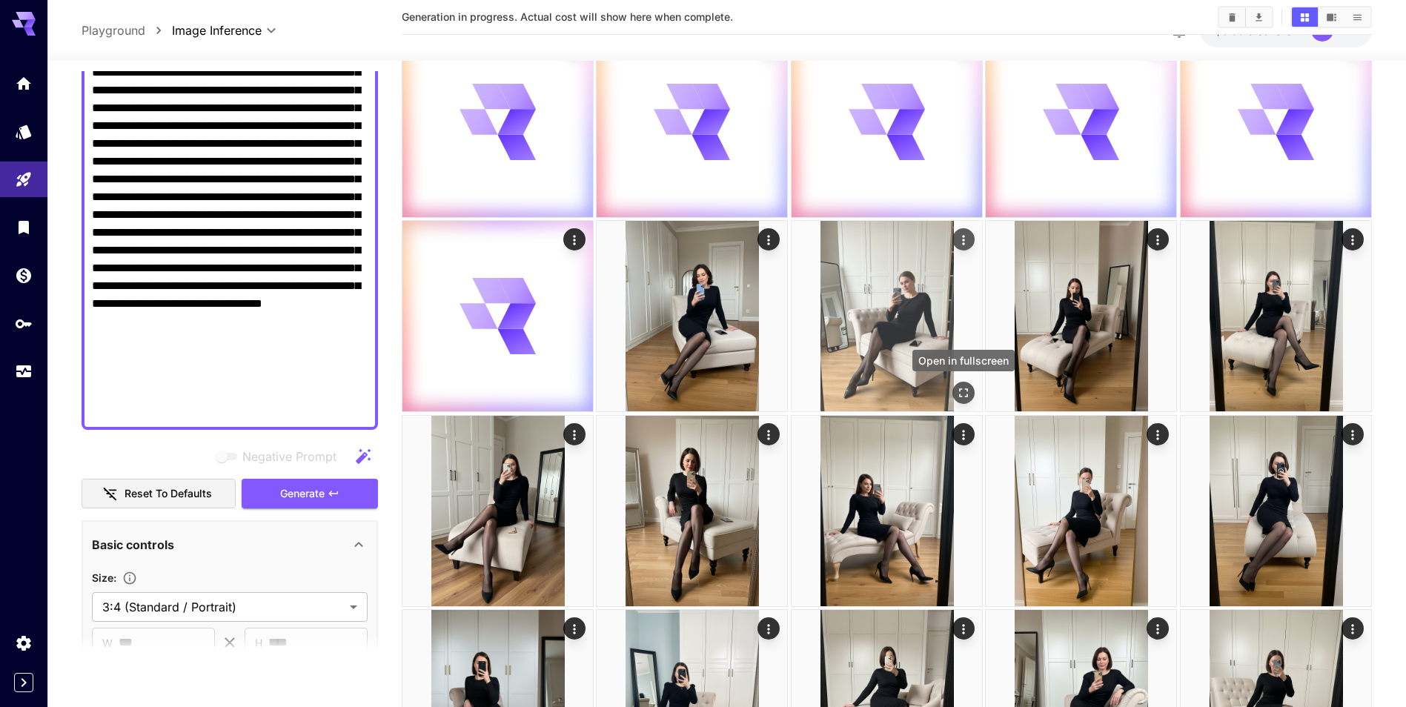
click at [961, 384] on button "Open in fullscreen" at bounding box center [963, 393] width 22 height 22
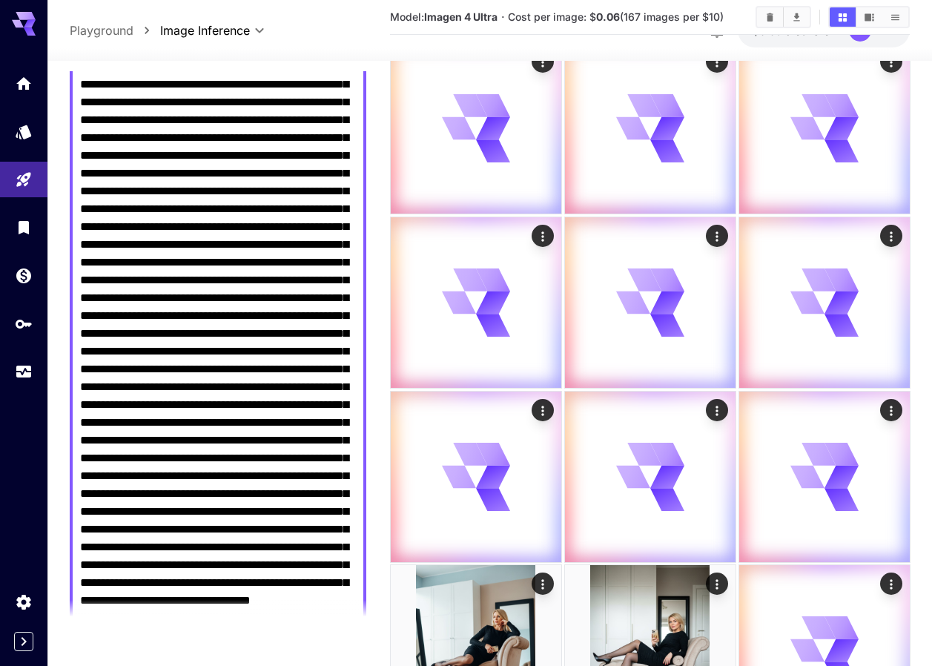
scroll to position [0, 0]
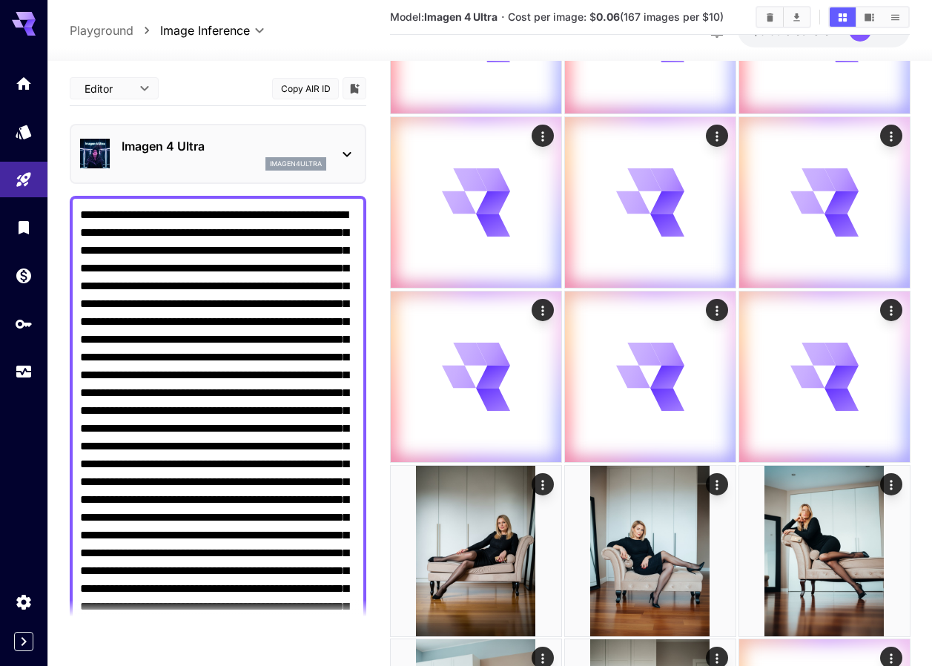
click at [222, 213] on textarea "Negative Prompt" at bounding box center [218, 535] width 276 height 658
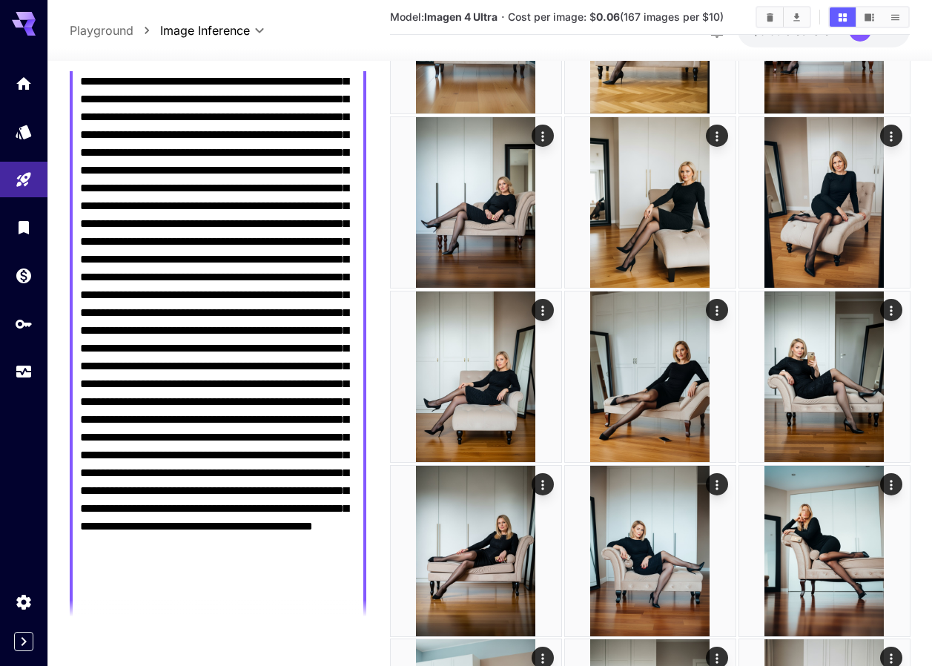
scroll to position [445, 0]
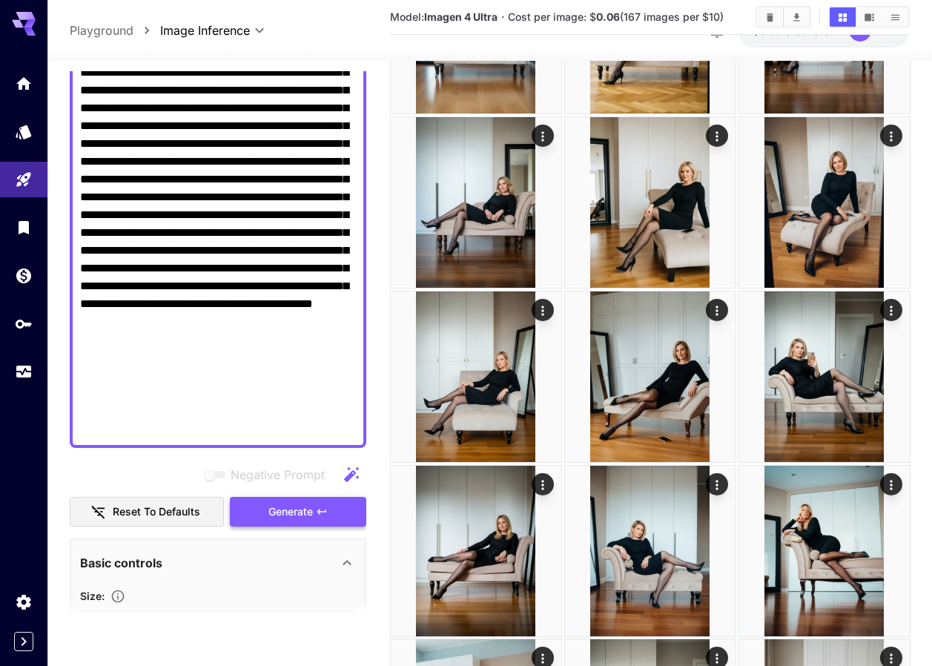
type textarea "**********"
click at [331, 517] on button "Generate" at bounding box center [298, 512] width 136 height 30
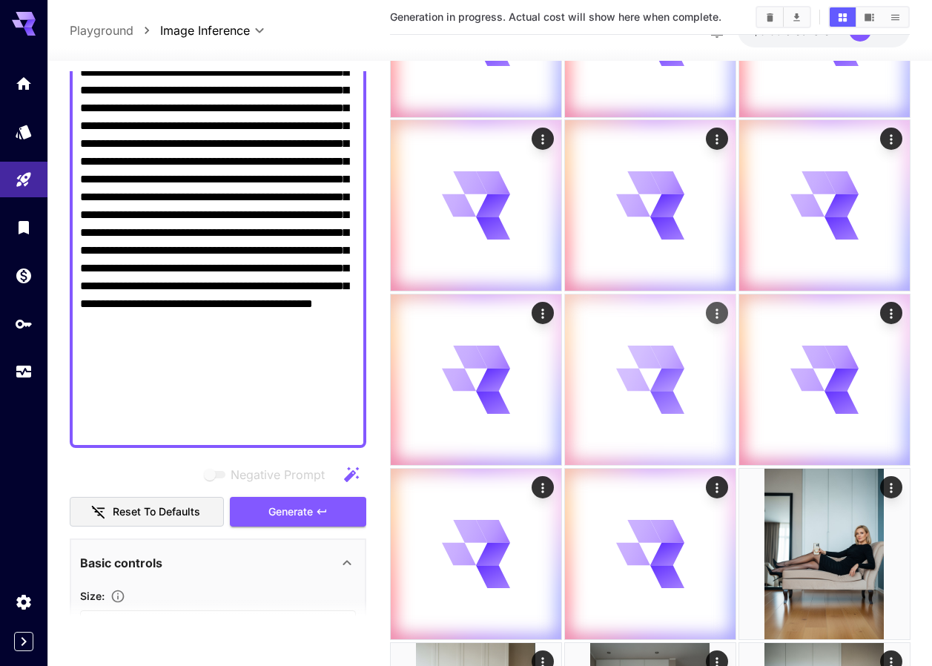
scroll to position [1604, 0]
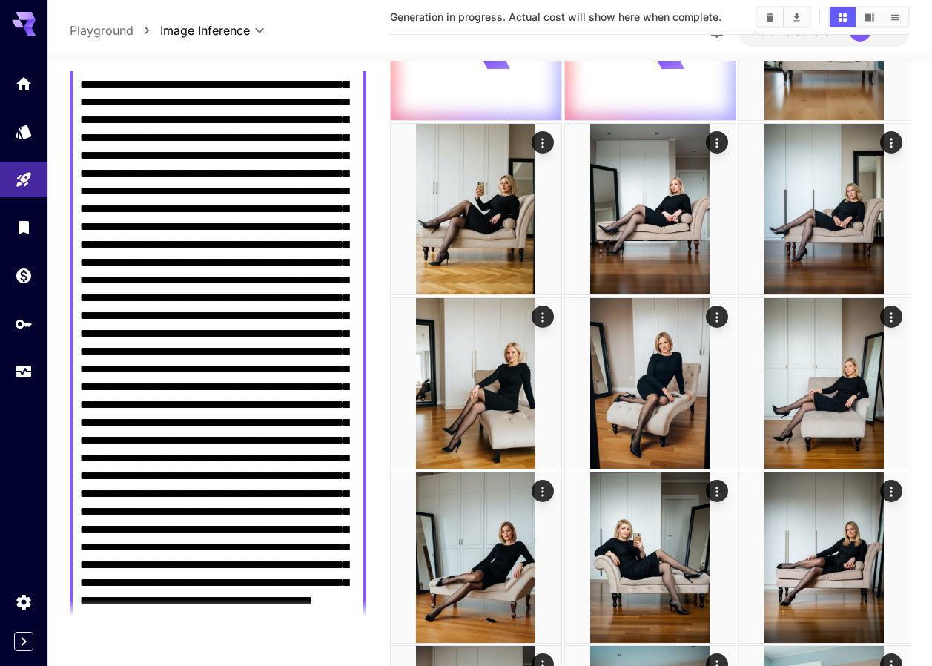
click at [309, 316] on textarea "Negative Prompt" at bounding box center [218, 396] width 276 height 676
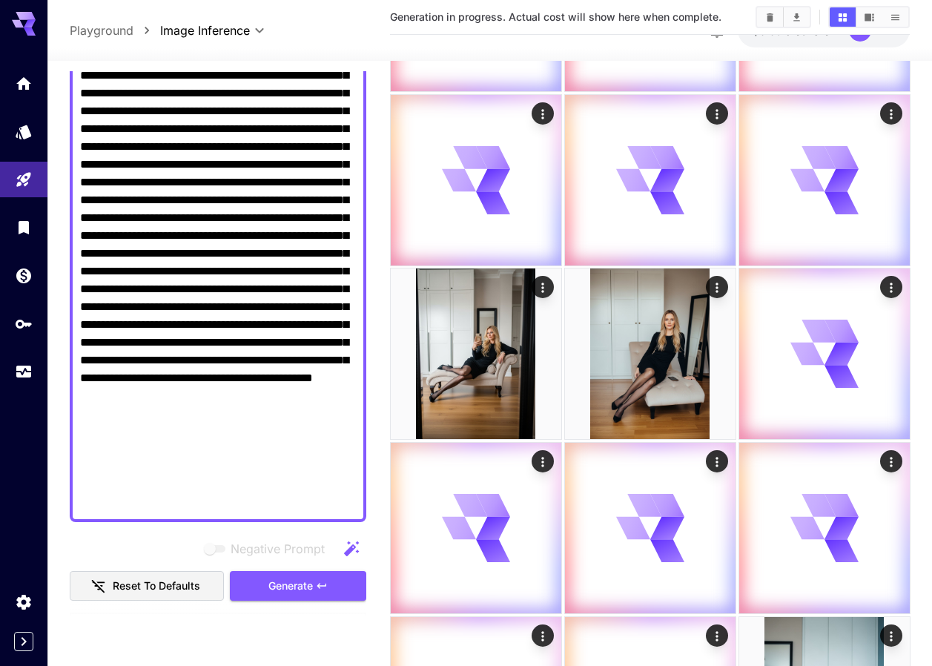
scroll to position [1307, 0]
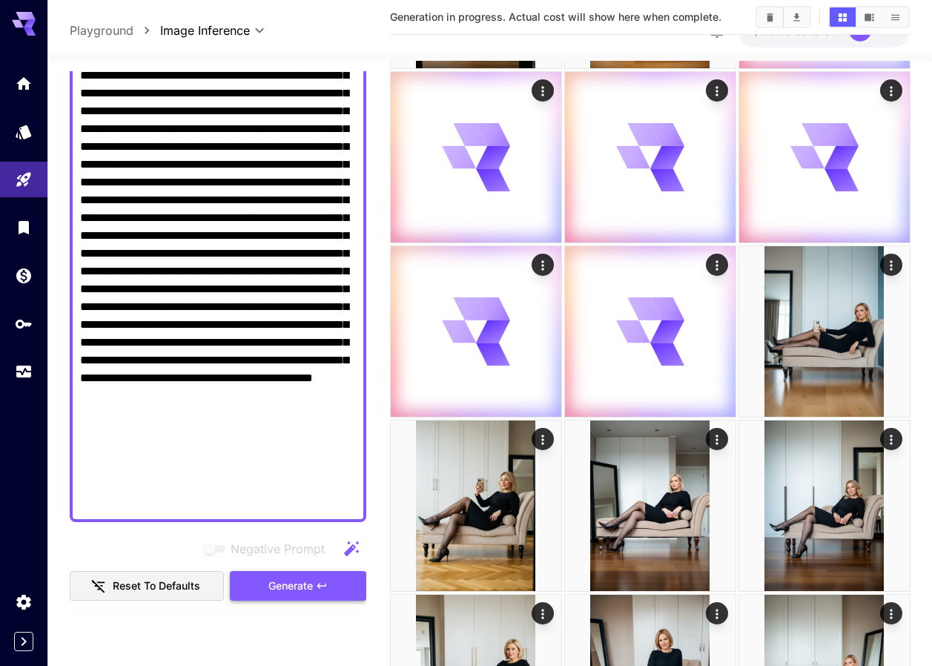
click at [316, 584] on icon "button" at bounding box center [322, 586] width 12 height 12
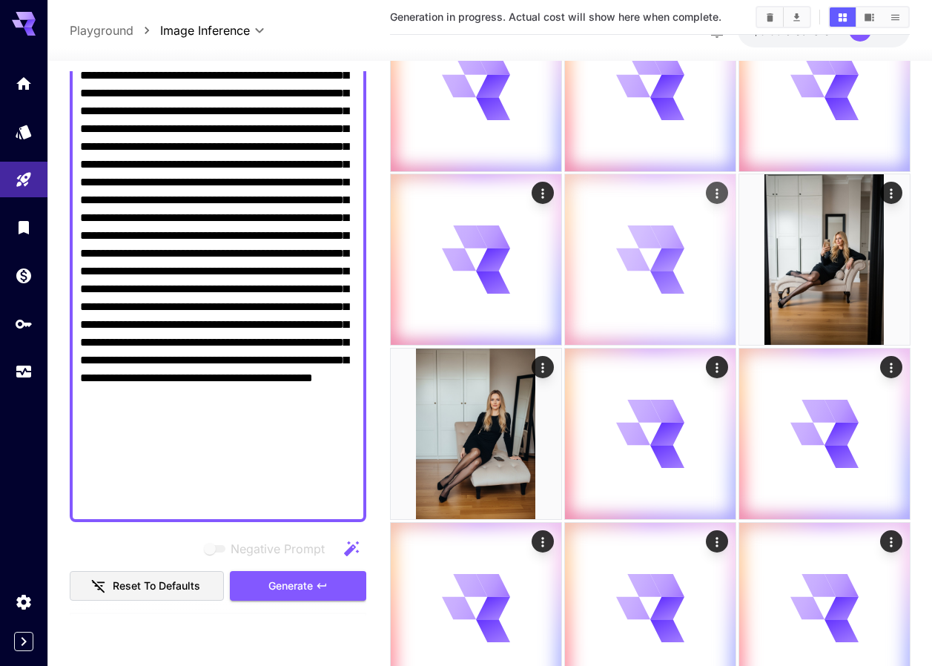
scroll to position [2298, 0]
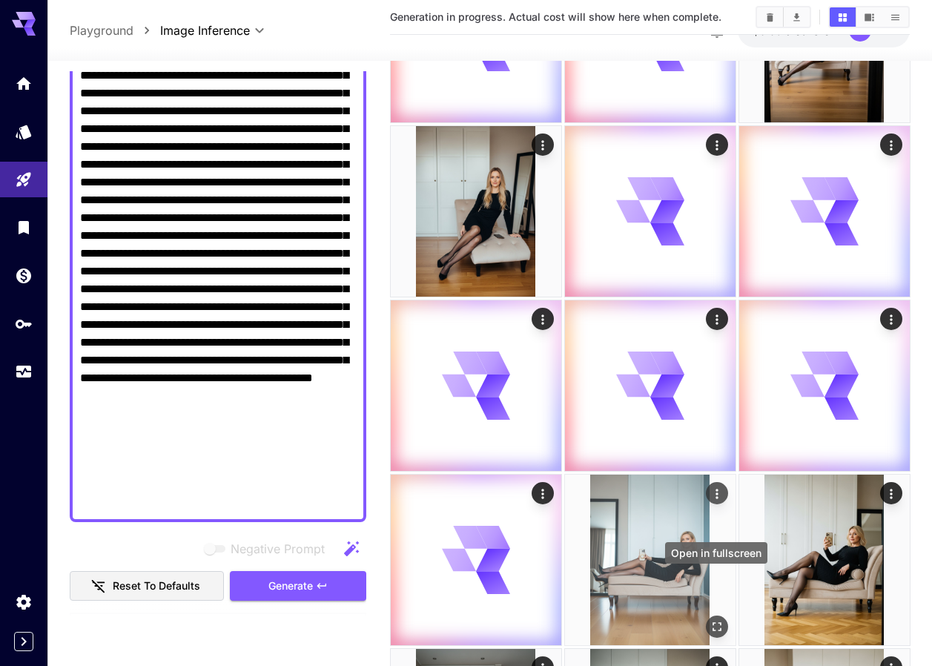
click at [716, 615] on button "Open in fullscreen" at bounding box center [716, 626] width 22 height 22
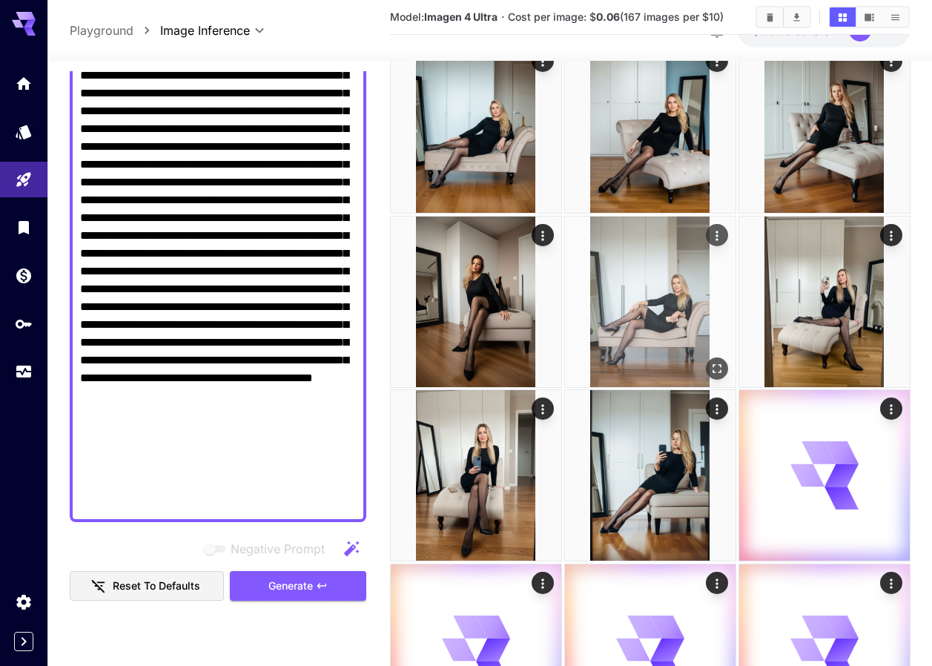
scroll to position [593, 0]
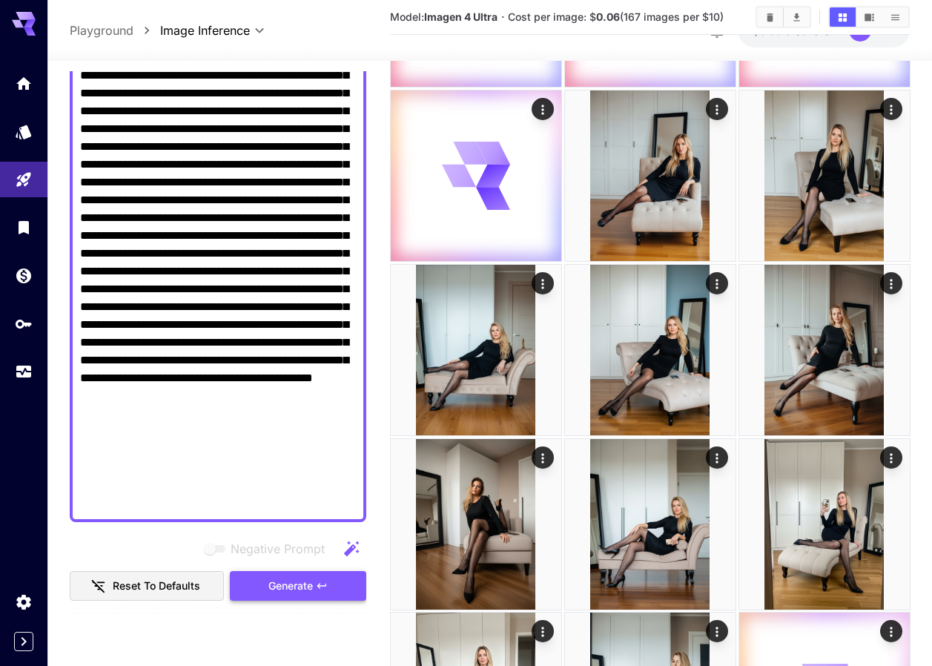
click at [316, 580] on icon "button" at bounding box center [322, 586] width 12 height 12
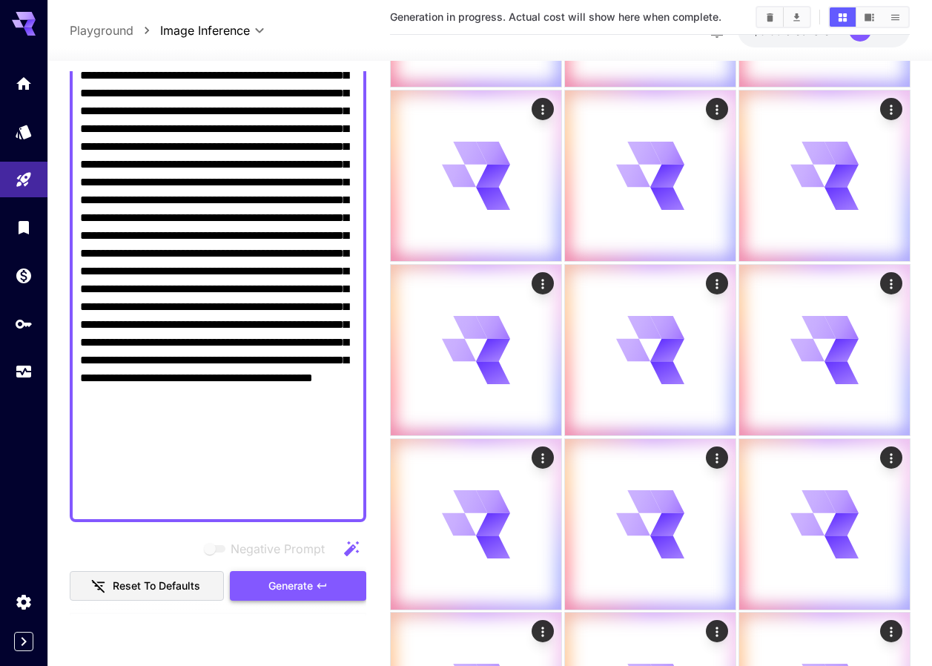
click at [312, 571] on button "Generate" at bounding box center [298, 586] width 136 height 30
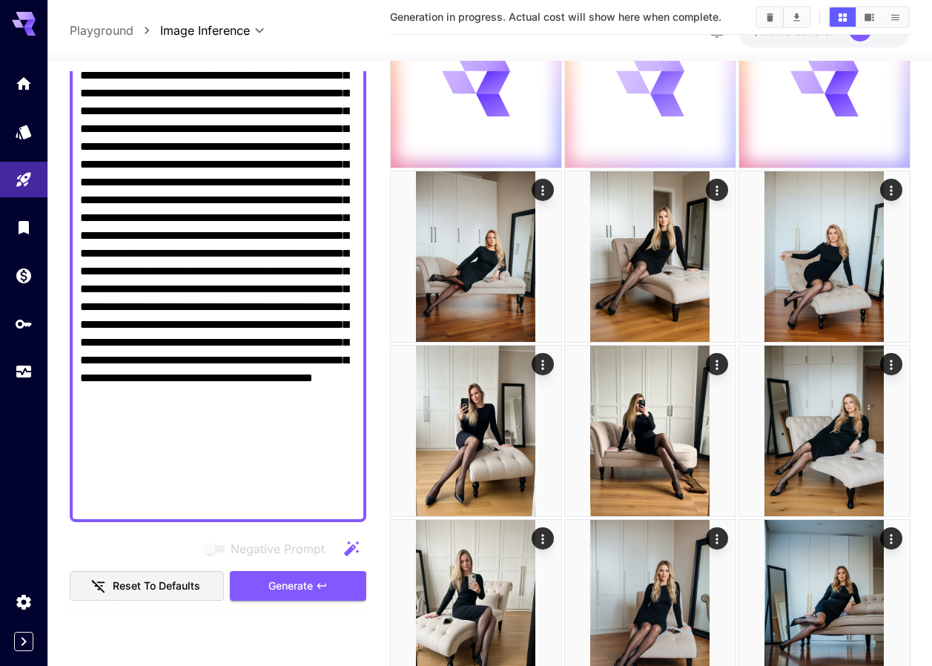
scroll to position [1186, 0]
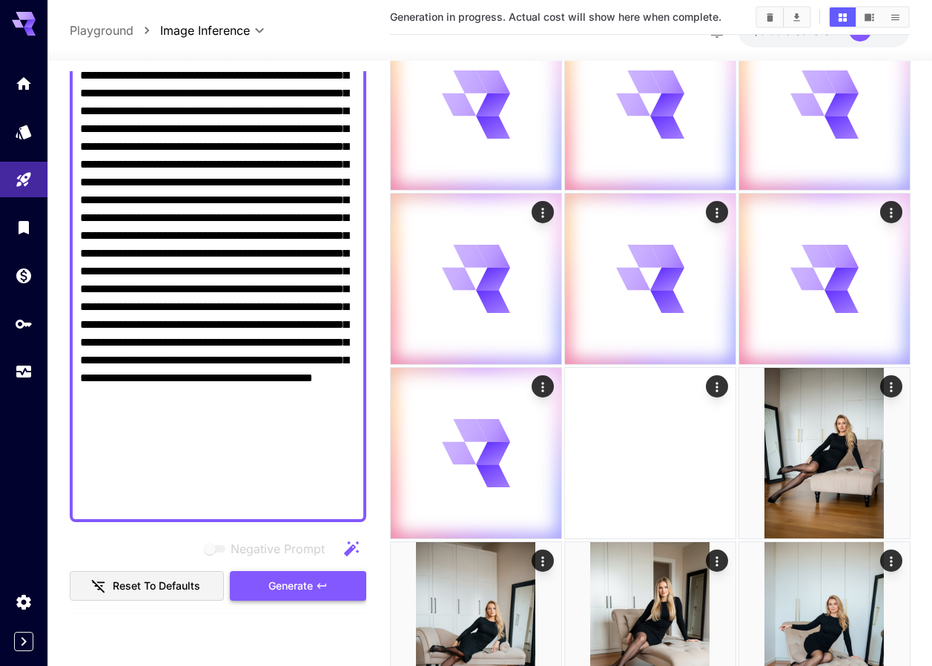
click at [334, 583] on button "Generate" at bounding box center [298, 586] width 136 height 30
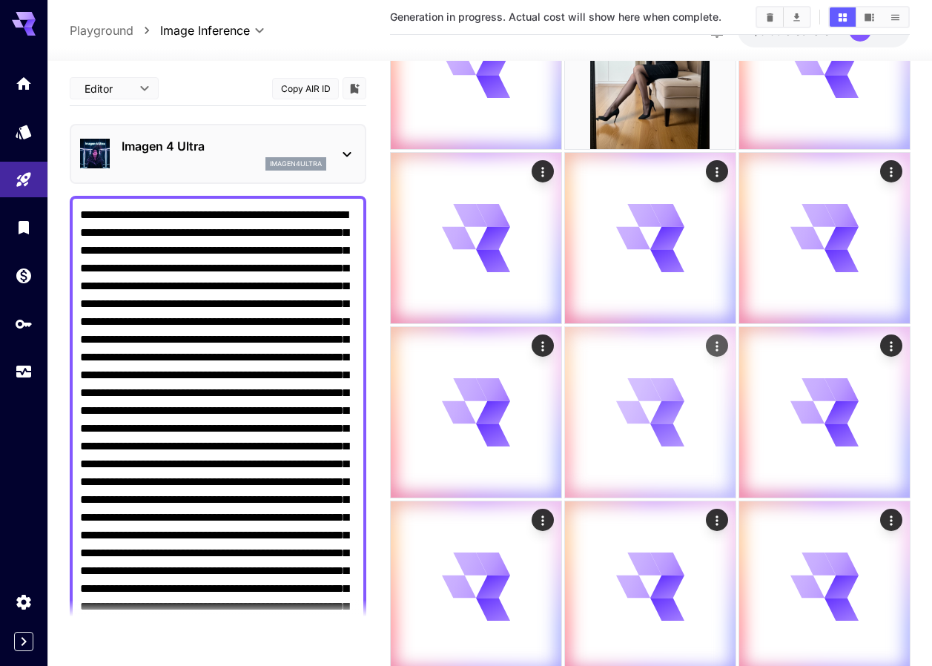
scroll to position [371, 0]
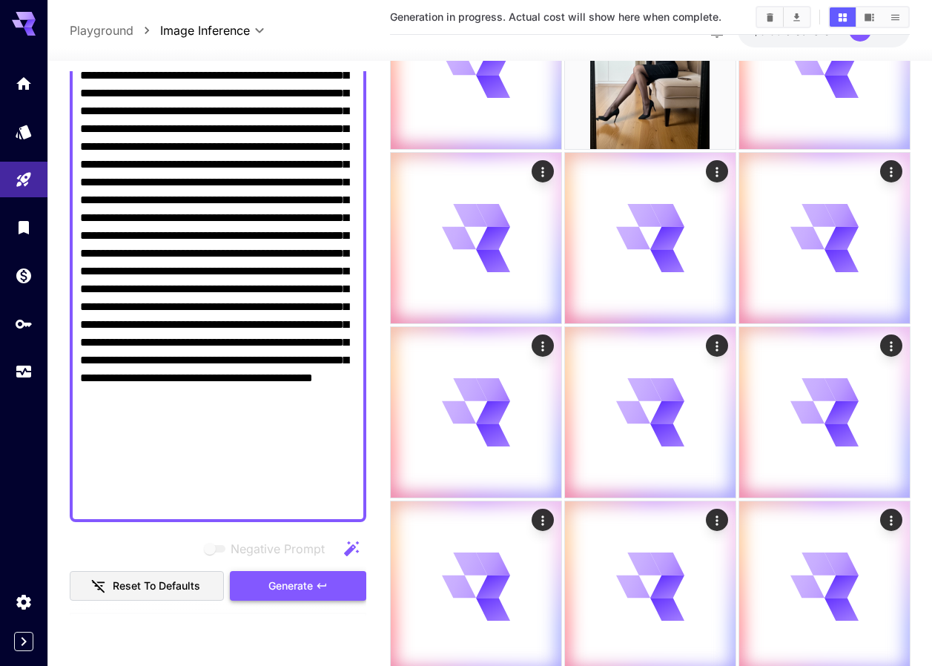
click at [301, 595] on button "Generate" at bounding box center [298, 586] width 136 height 30
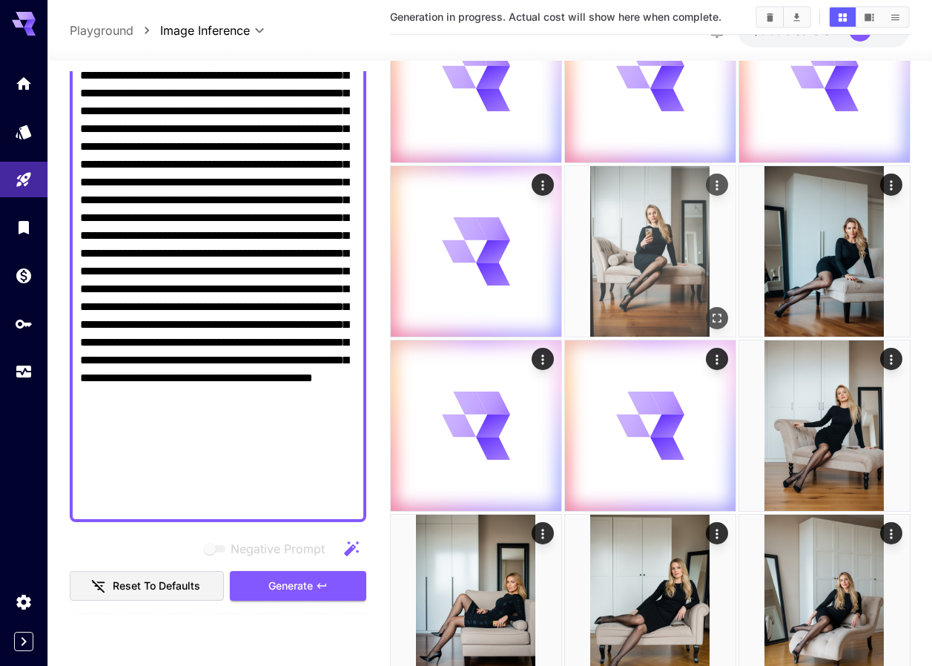
scroll to position [3557, 0]
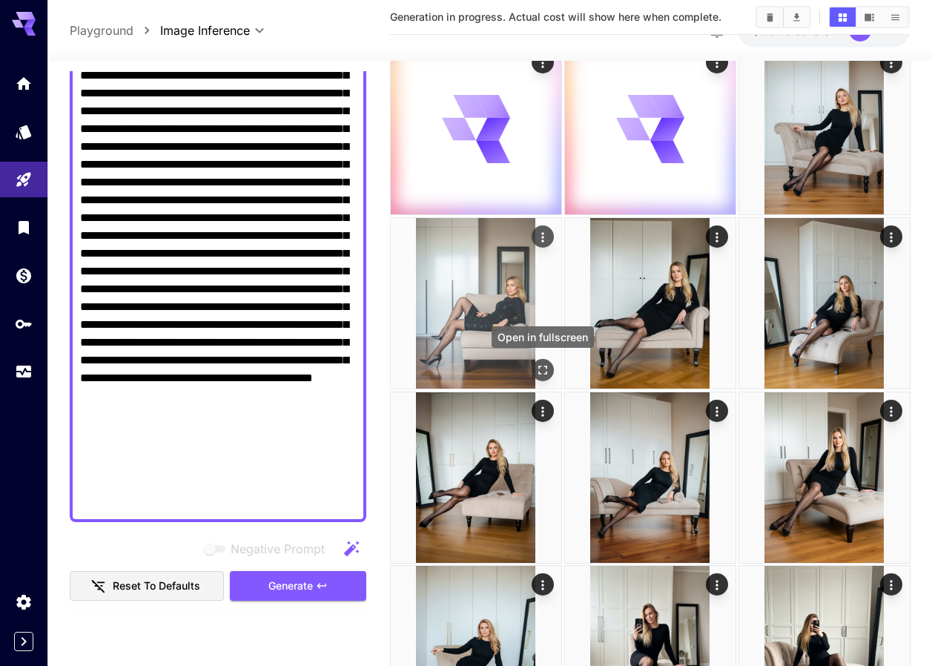
click at [537, 372] on icon "Open in fullscreen" at bounding box center [541, 369] width 15 height 15
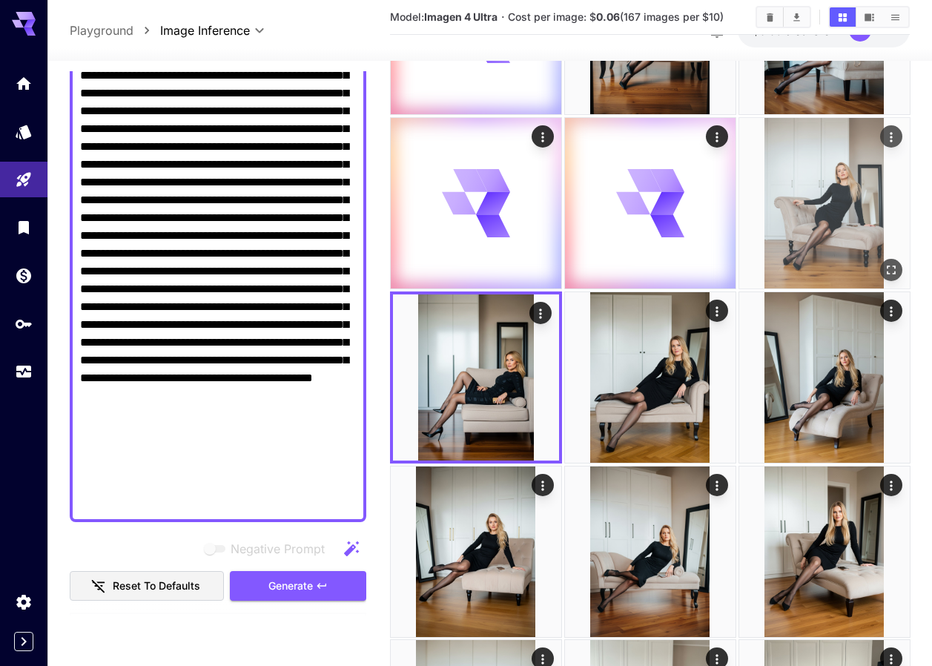
scroll to position [3335, 0]
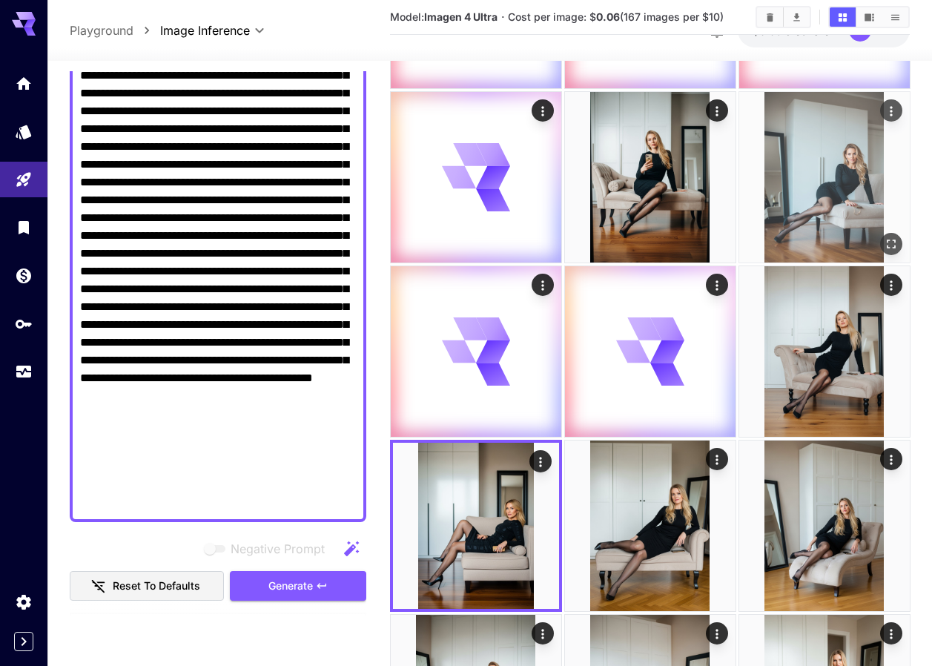
click at [889, 236] on icon "Open in fullscreen" at bounding box center [890, 243] width 15 height 15
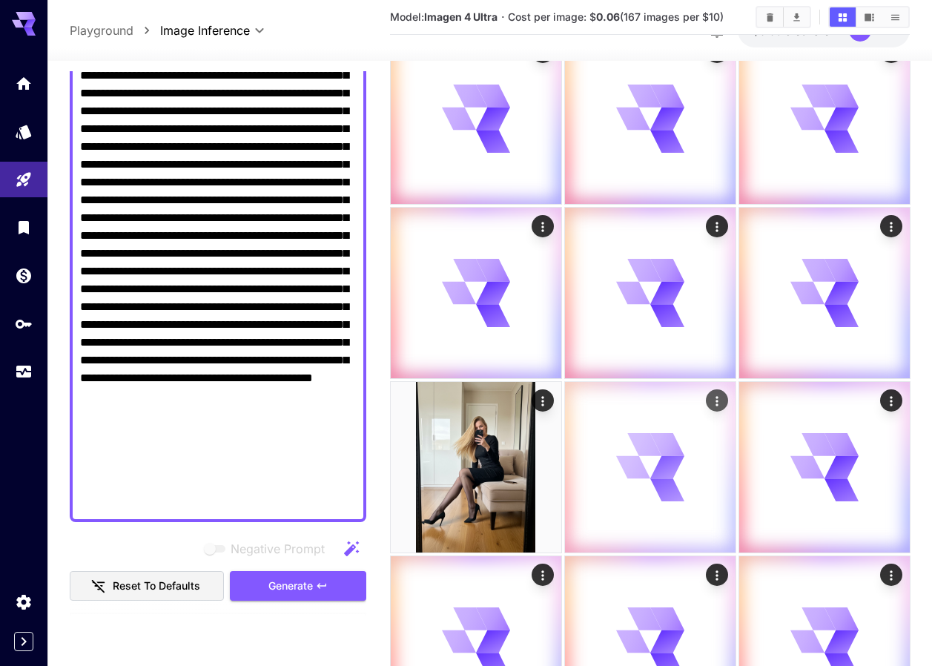
scroll to position [2075, 0]
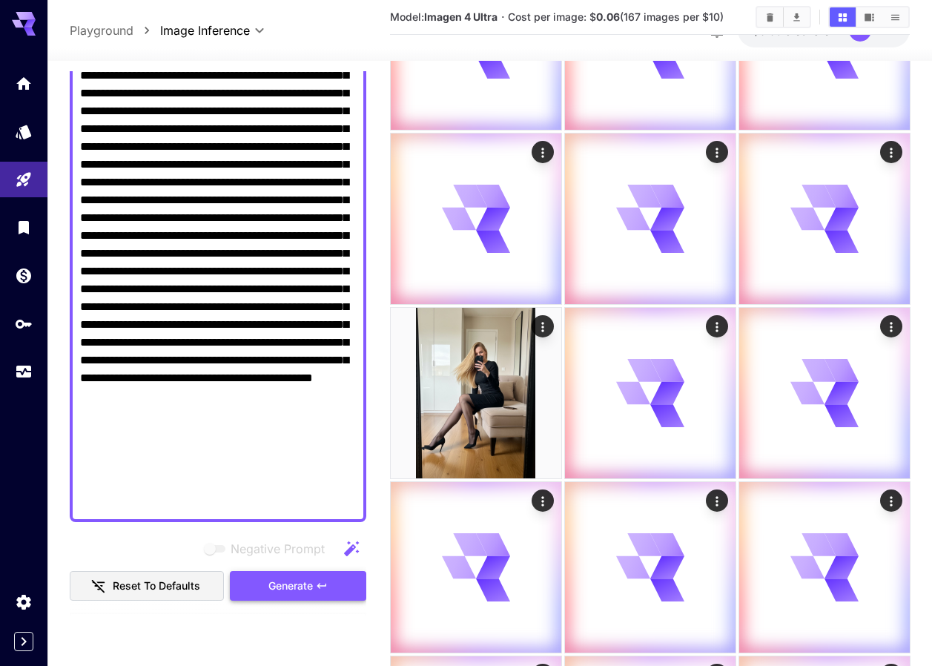
drag, startPoint x: 352, startPoint y: 585, endPoint x: 357, endPoint y: 578, distance: 8.5
click at [352, 585] on button "Generate" at bounding box center [298, 586] width 136 height 30
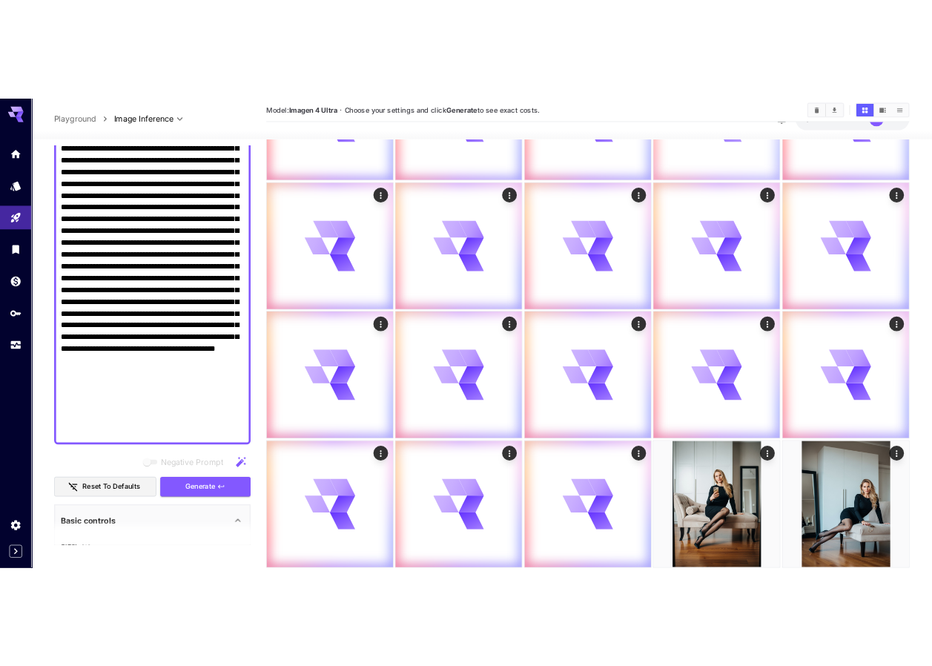
scroll to position [2223, 0]
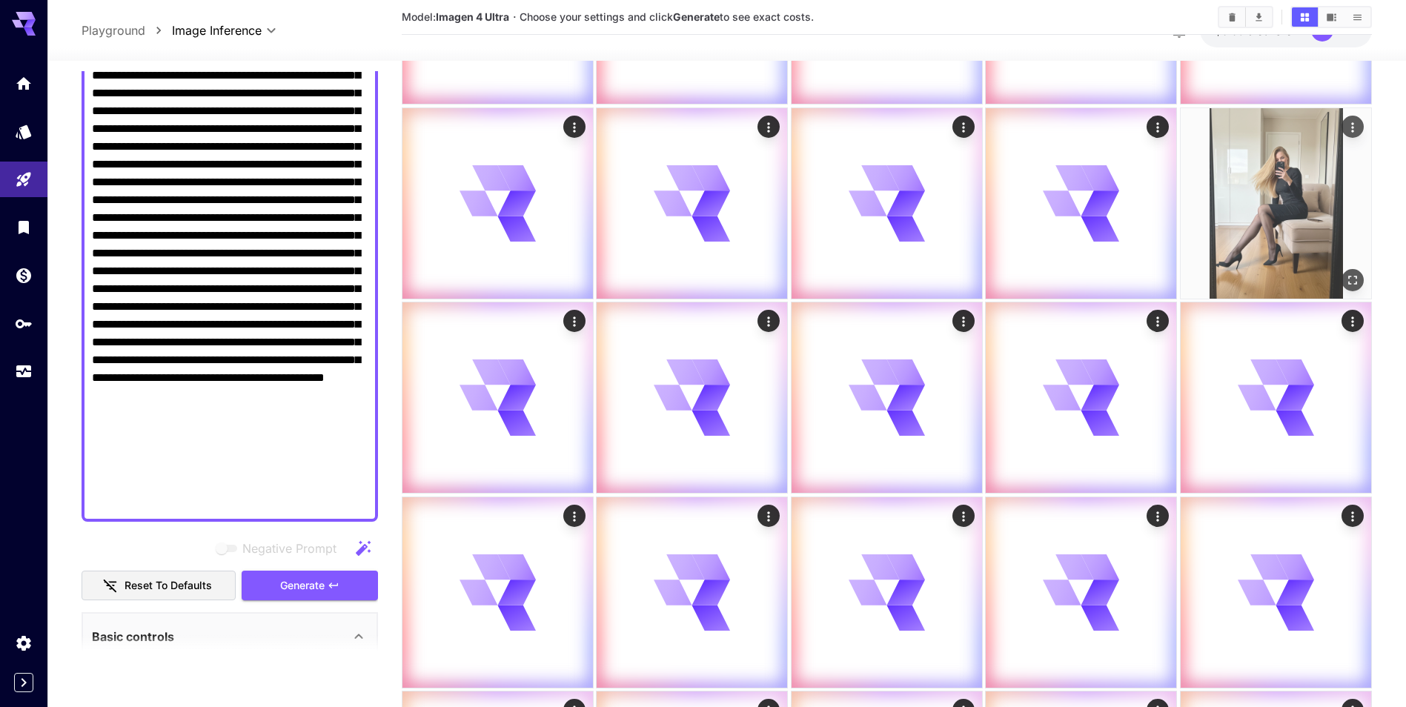
click at [931, 277] on icon "Open in fullscreen" at bounding box center [1352, 280] width 15 height 15
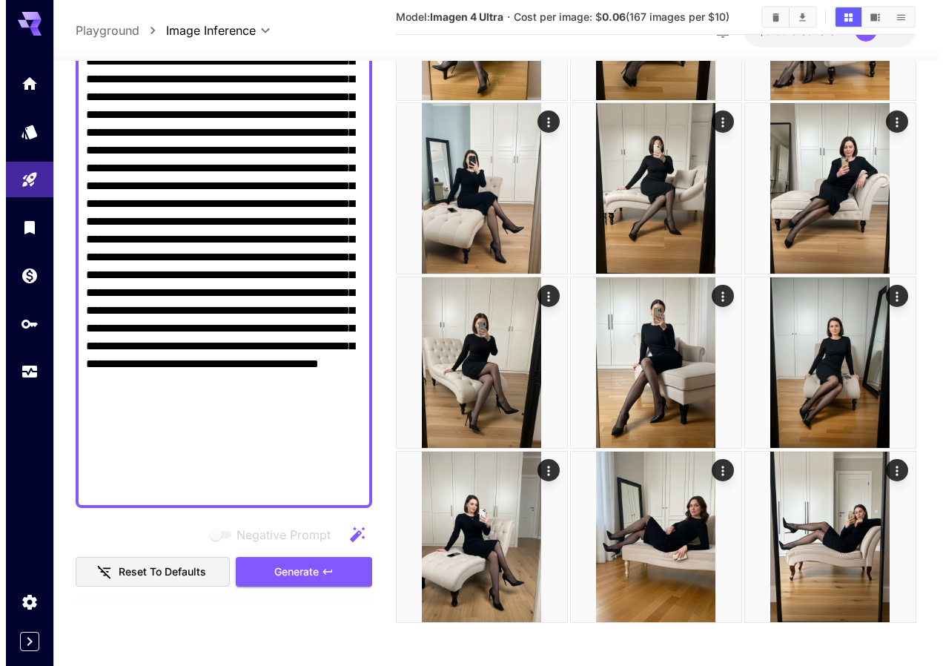
scroll to position [10128, 0]
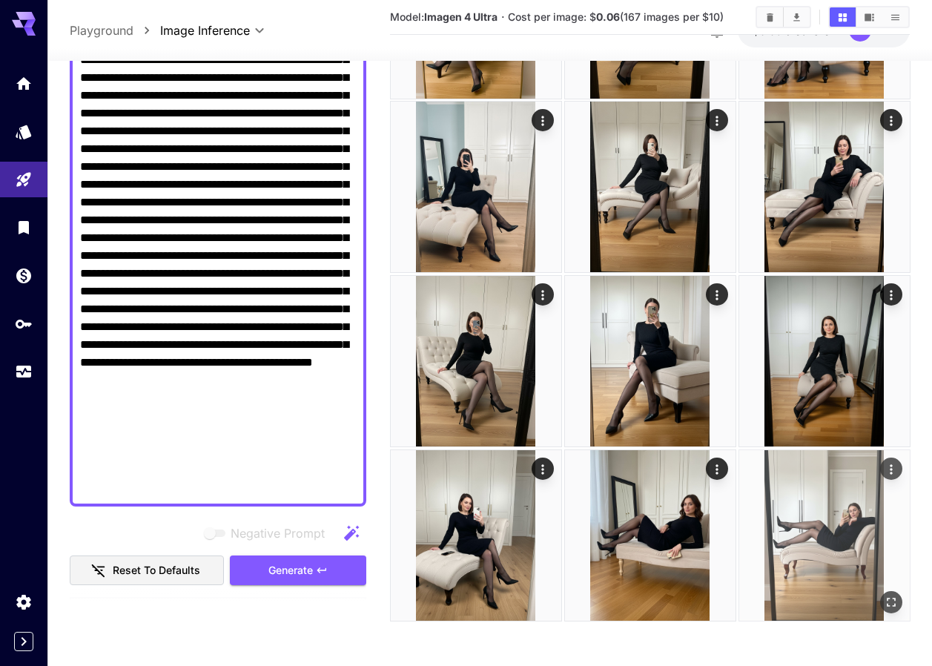
click at [889, 607] on icon "Open in fullscreen" at bounding box center [890, 601] width 15 height 15
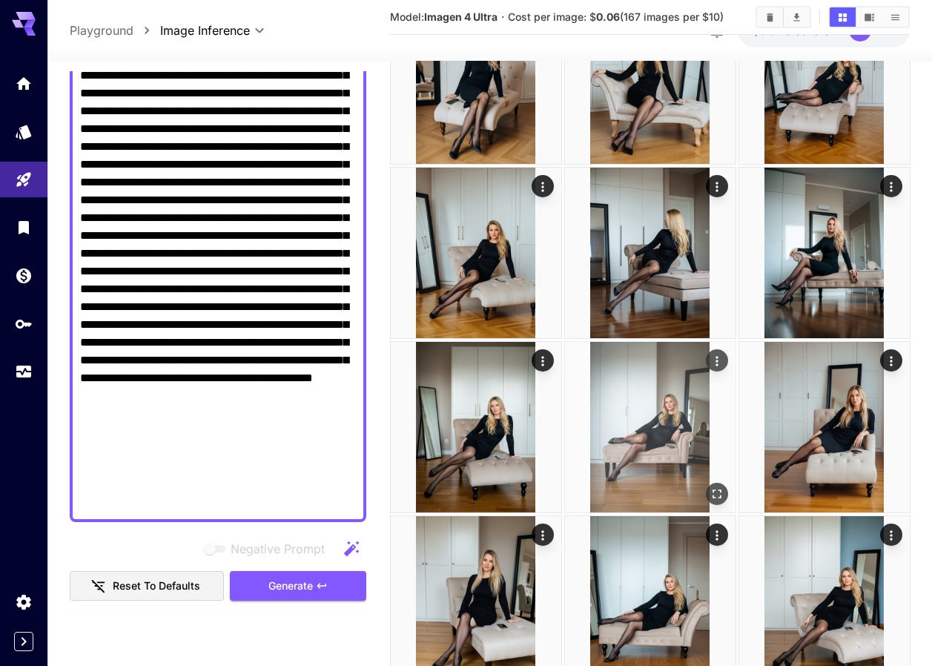
scroll to position [6085, 0]
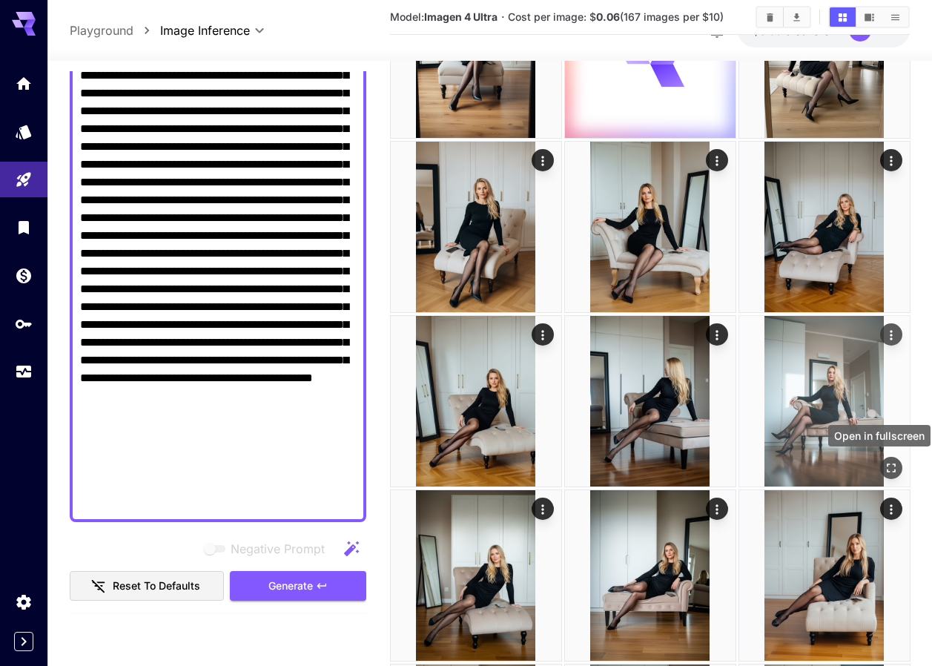
click at [889, 462] on icon "Open in fullscreen" at bounding box center [890, 467] width 15 height 15
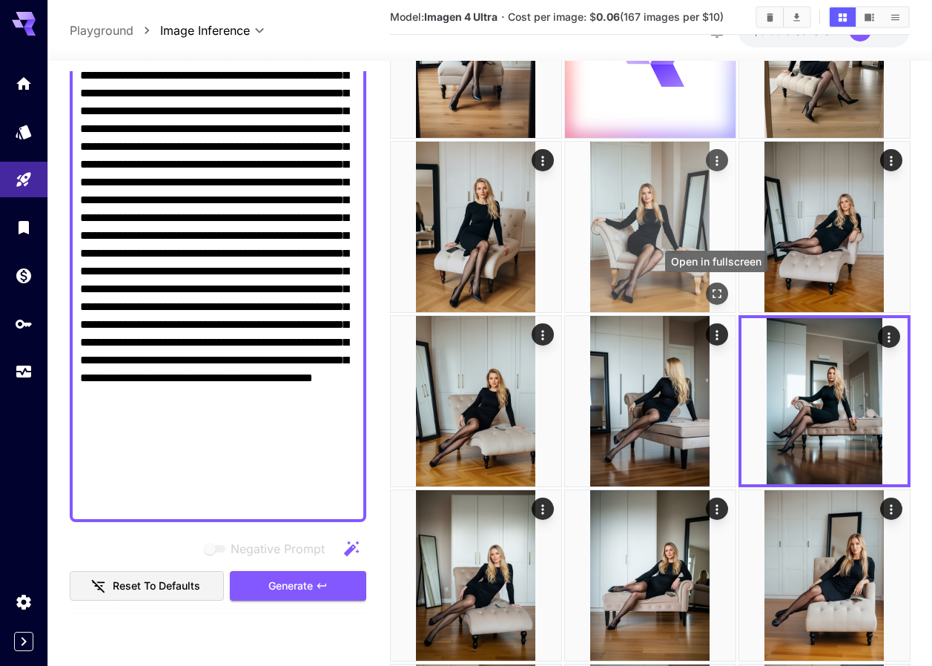
click at [717, 287] on icon "Open in fullscreen" at bounding box center [716, 293] width 15 height 15
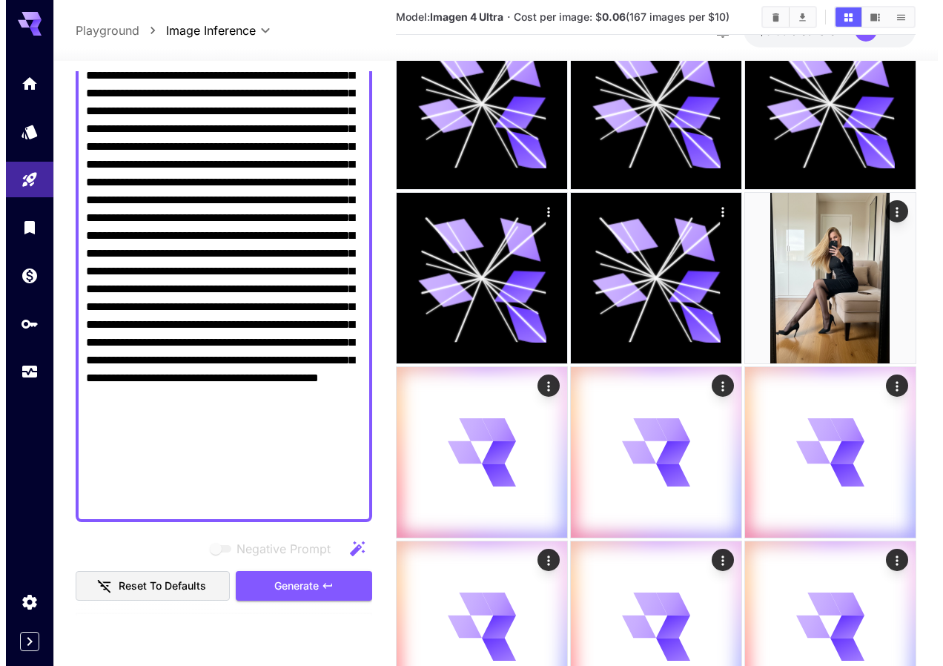
scroll to position [4411, 0]
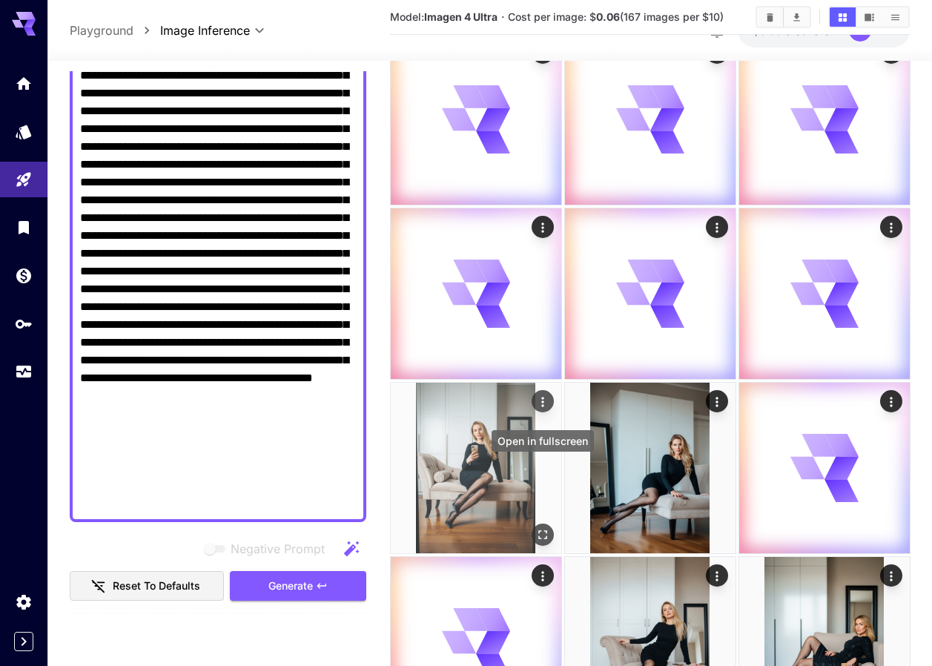
click at [542, 527] on icon "Open in fullscreen" at bounding box center [541, 534] width 15 height 15
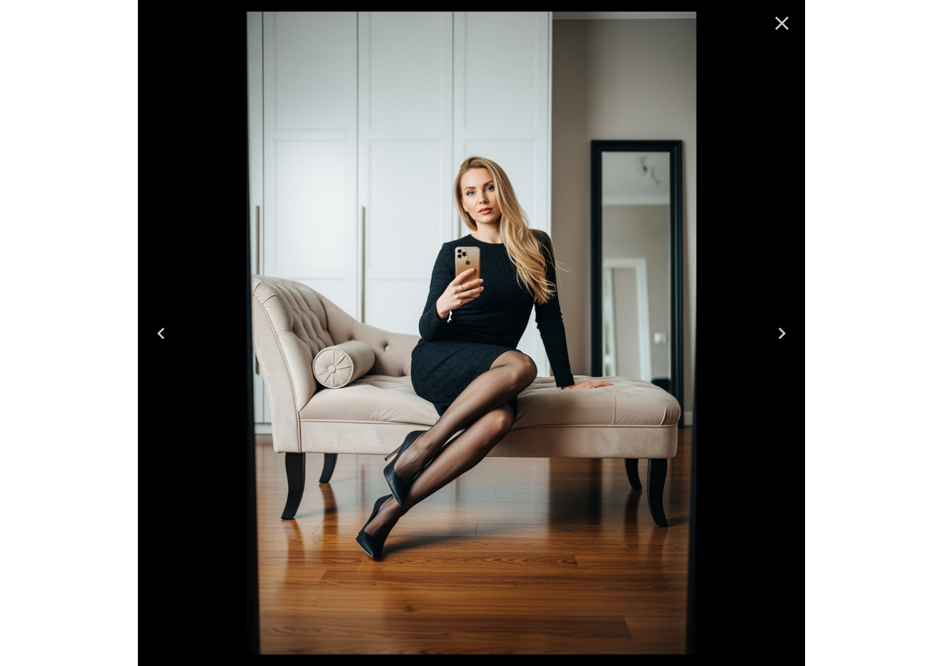
scroll to position [4155, 0]
